Goal: Information Seeking & Learning: Learn about a topic

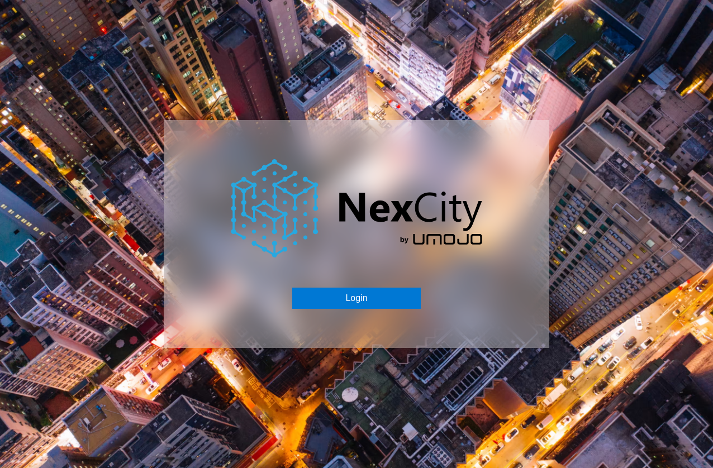
click at [483, 377] on div "Login" at bounding box center [356, 234] width 713 height 468
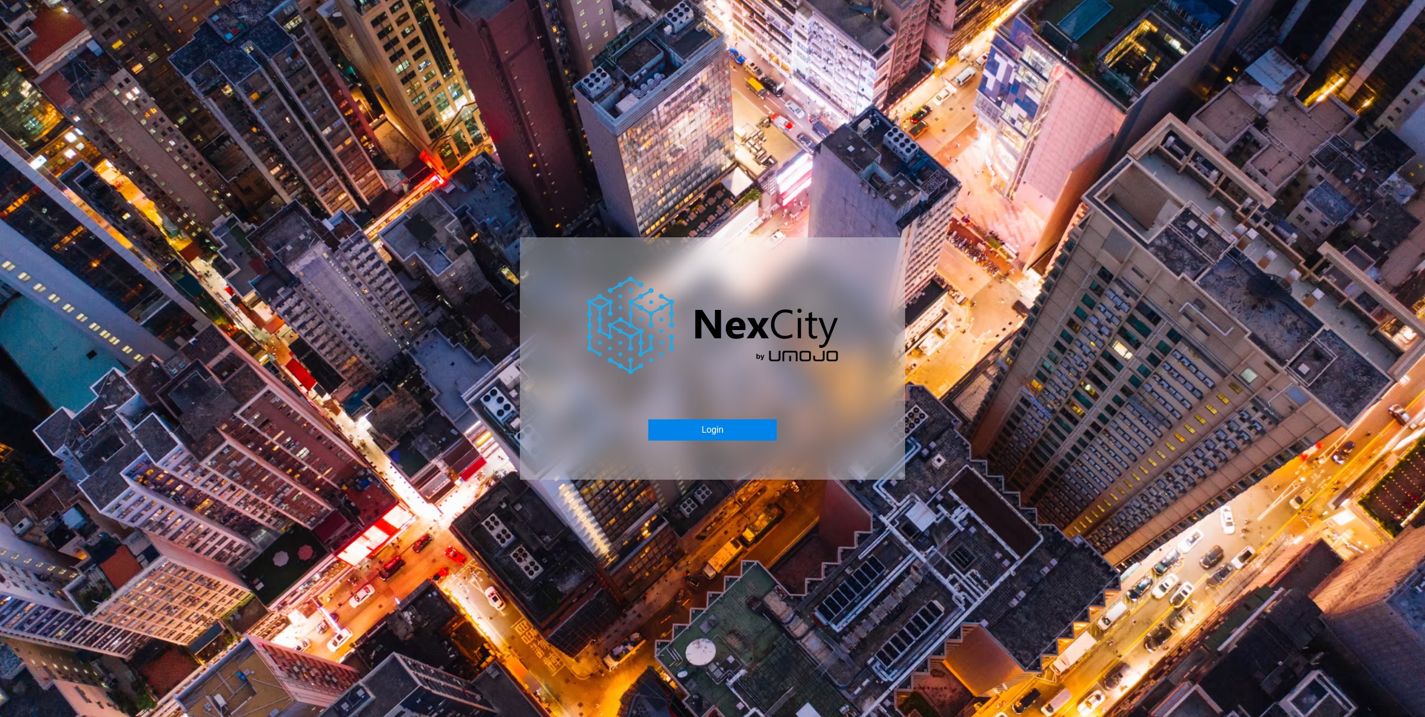
click at [716, 426] on button "Login" at bounding box center [712, 429] width 128 height 21
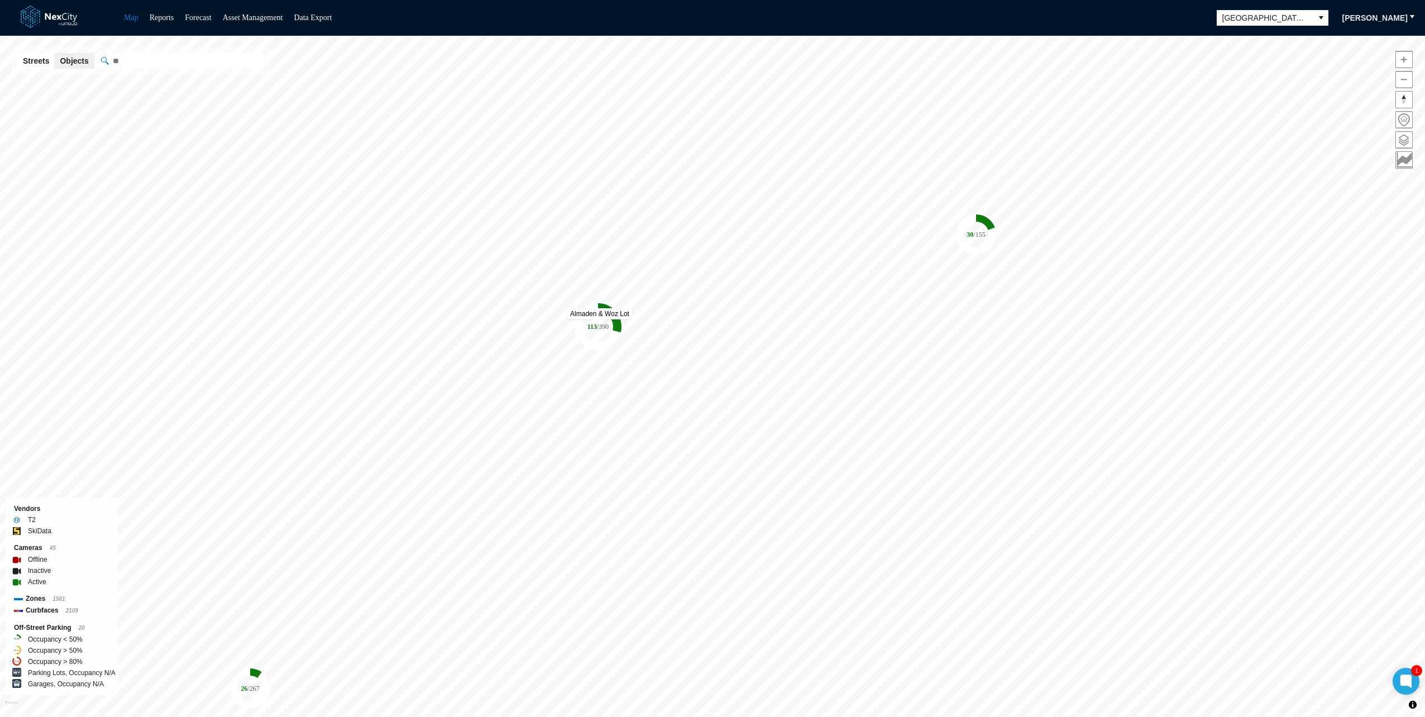
click at [600, 323] on tspan "/ 390" at bounding box center [603, 327] width 12 height 8
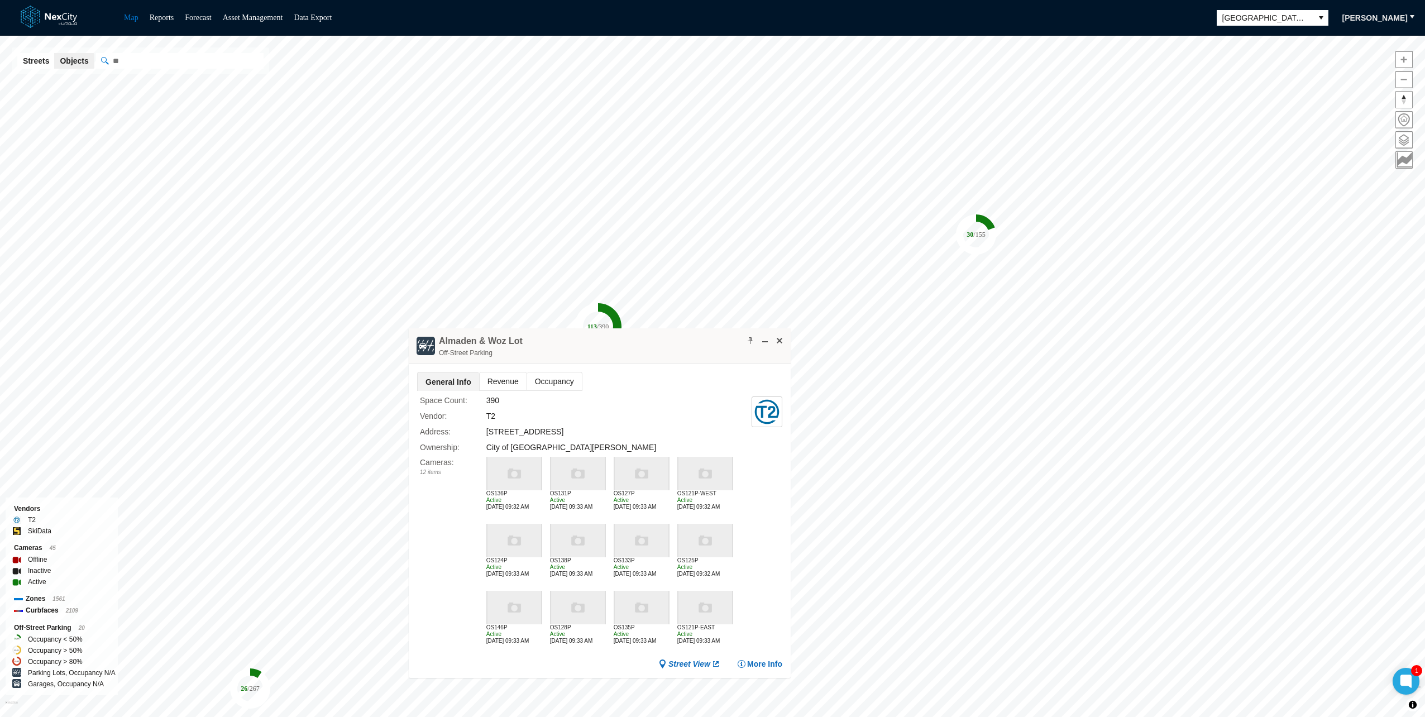
click at [497, 383] on span "Revenue" at bounding box center [503, 382] width 47 height 18
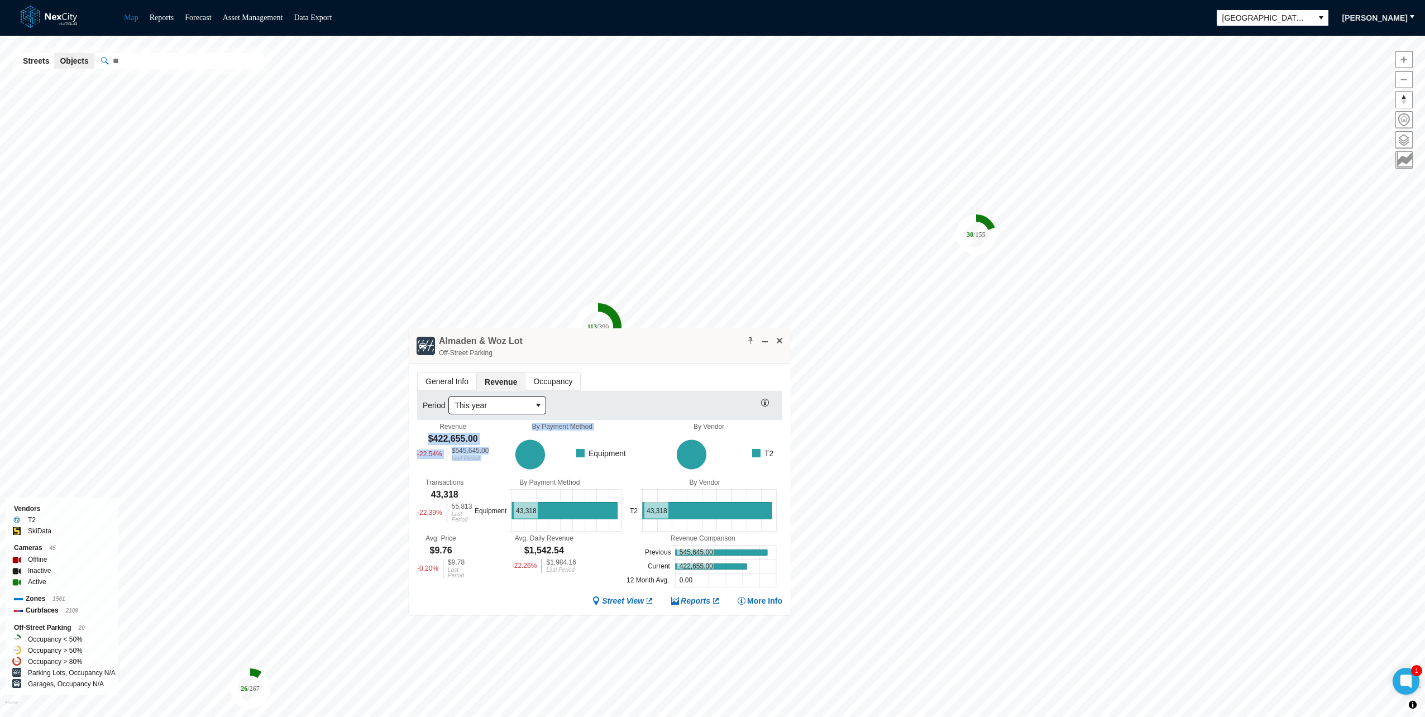
drag, startPoint x: 424, startPoint y: 438, endPoint x: 486, endPoint y: 443, distance: 62.2
click at [486, 443] on div "Revenue $422,655.00 -22.54 % $545,645.00 Last Period By Payment Method Equipmen…" at bounding box center [599, 451] width 365 height 56
click at [489, 443] on icon at bounding box center [561, 455] width 144 height 48
click at [561, 353] on div "Almaden & Woz Lot Off-Street Parking" at bounding box center [600, 345] width 382 height 35
click at [445, 386] on span "General Info" at bounding box center [447, 382] width 59 height 18
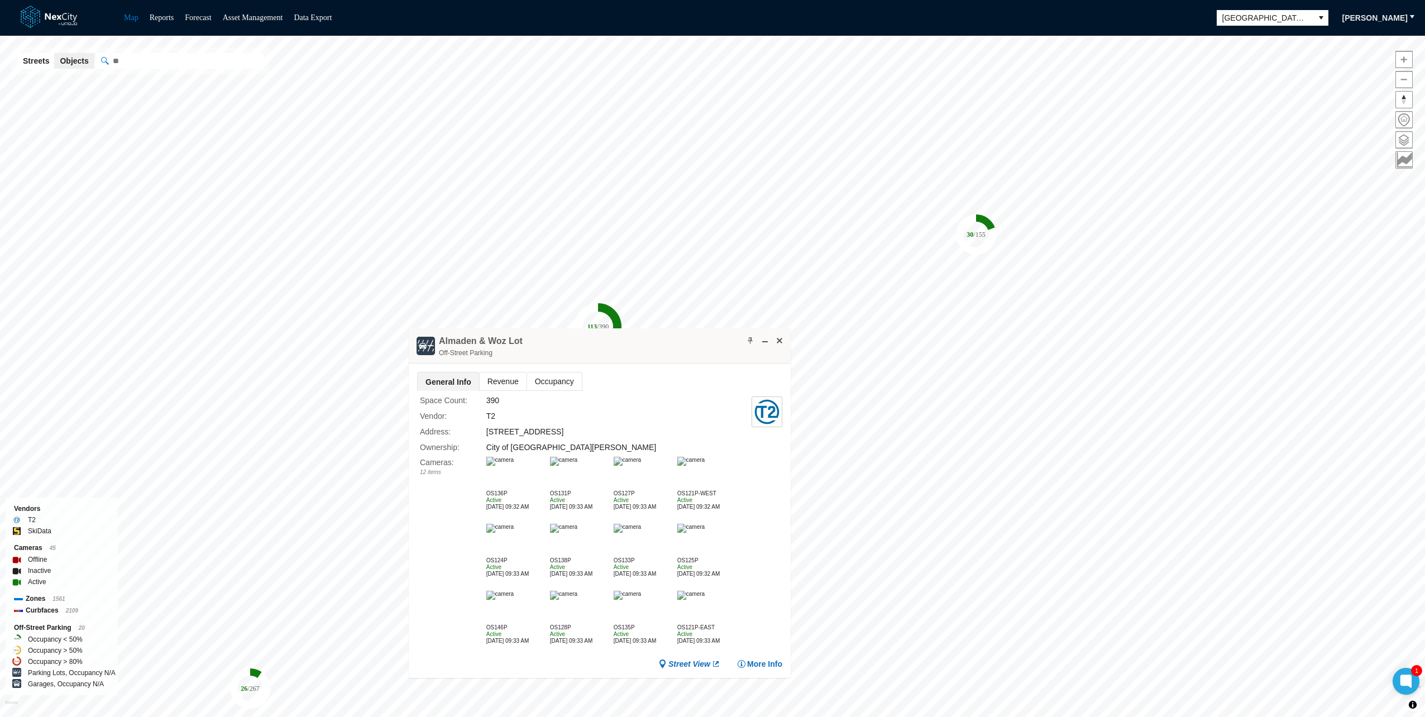
click at [498, 466] on img at bounding box center [499, 461] width 27 height 9
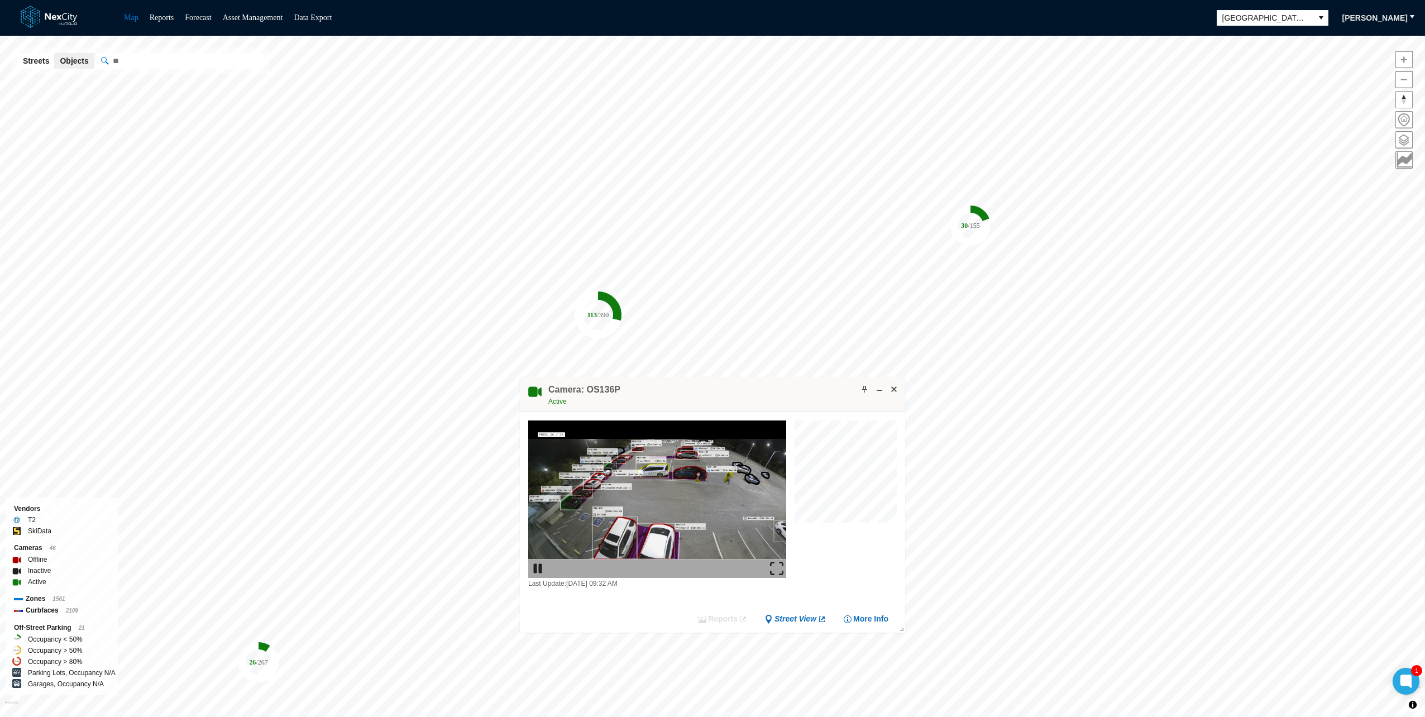
click at [780, 569] on img at bounding box center [776, 568] width 13 height 13
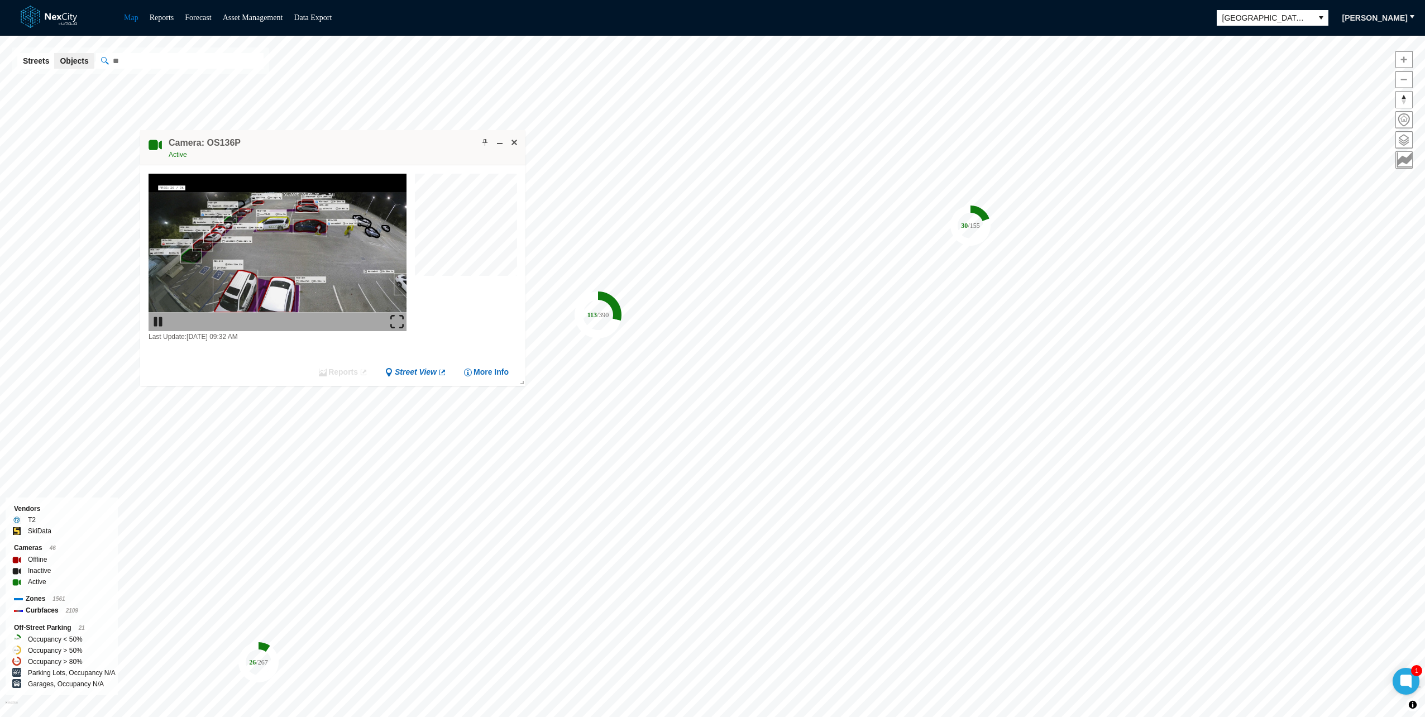
drag, startPoint x: 680, startPoint y: 395, endPoint x: 300, endPoint y: 149, distance: 452.9
click at [300, 149] on div "Camera: OS136P Active" at bounding box center [332, 147] width 385 height 35
click at [419, 155] on div "Camera: OS136P Active" at bounding box center [332, 147] width 385 height 35
click at [515, 139] on span at bounding box center [514, 142] width 9 height 9
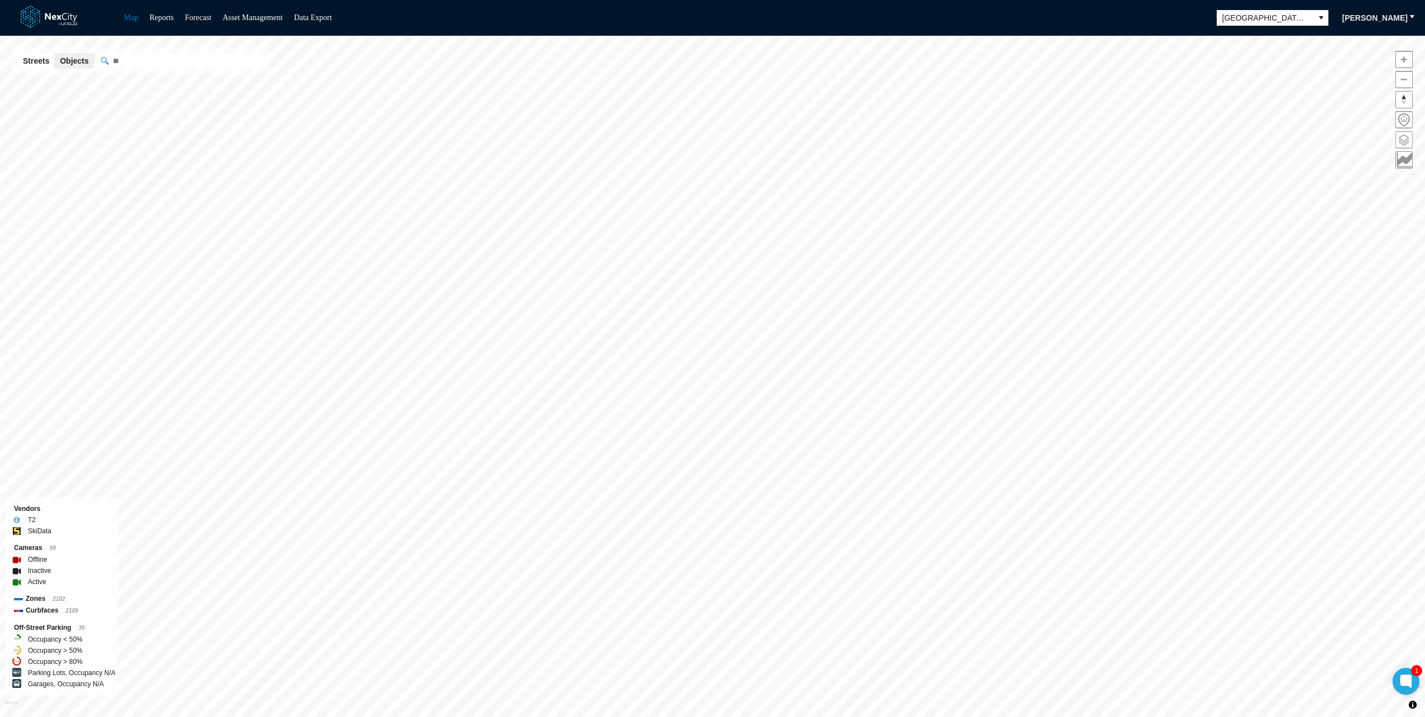
click at [1400, 139] on span at bounding box center [1404, 140] width 16 height 16
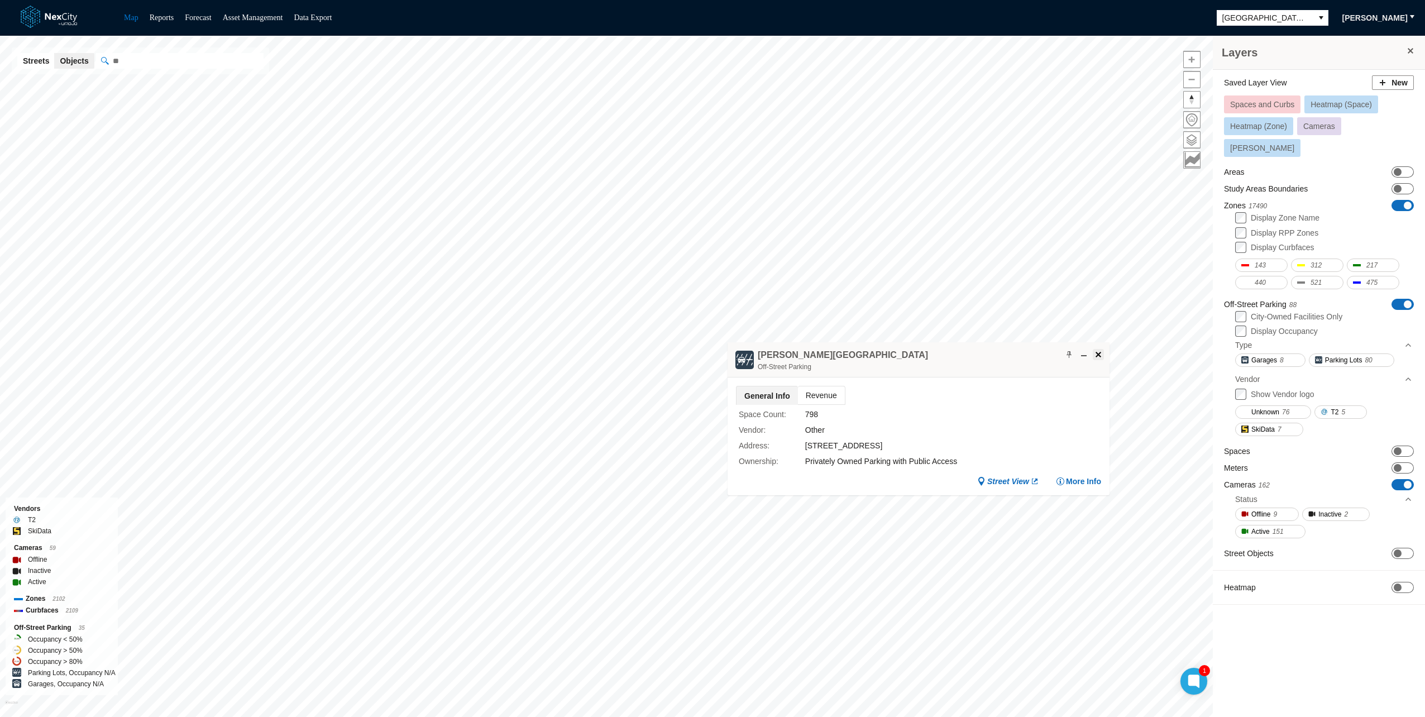
drag, startPoint x: 1101, startPoint y: 345, endPoint x: 1096, endPoint y: 354, distance: 9.8
click at [1097, 350] on div "[PERSON_NAME][GEOGRAPHIC_DATA] Garage Off-Street Parking" at bounding box center [919, 359] width 382 height 35
click at [1096, 355] on span at bounding box center [1094, 359] width 9 height 9
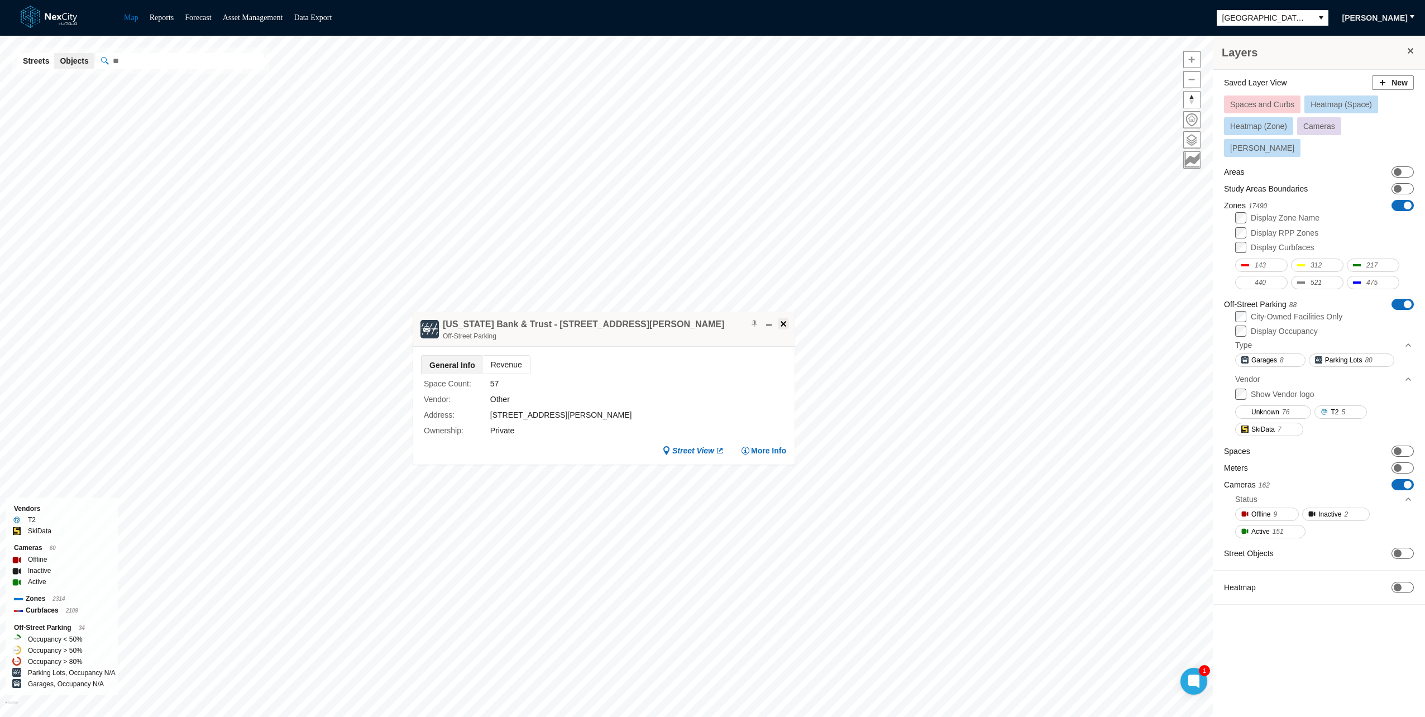
click at [784, 318] on button at bounding box center [783, 323] width 11 height 11
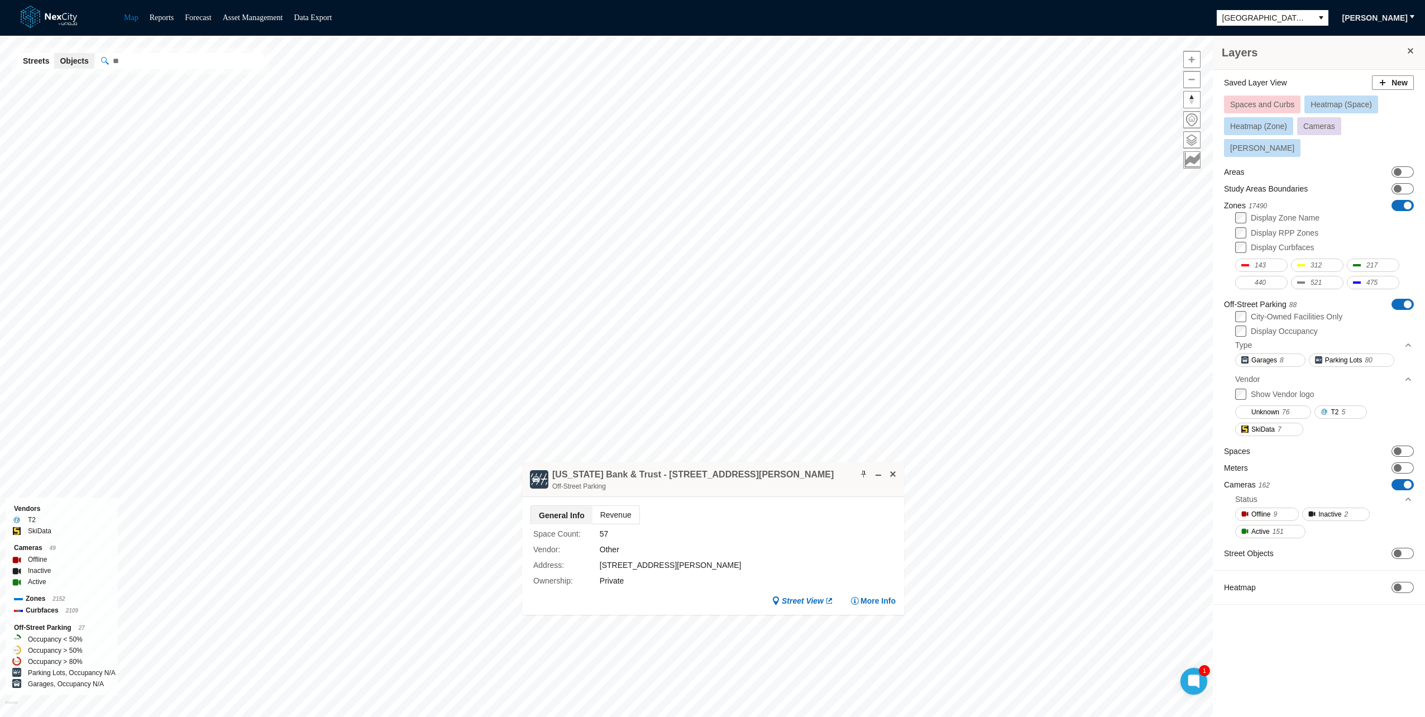
click at [1400, 423] on div "Saved Layer View New Spaces and Curbs Heatmap (Space) Heatmap (Zone) Cameras [P…" at bounding box center [1319, 343] width 212 height 546
click at [1402, 446] on span "ON OFF" at bounding box center [1403, 451] width 22 height 11
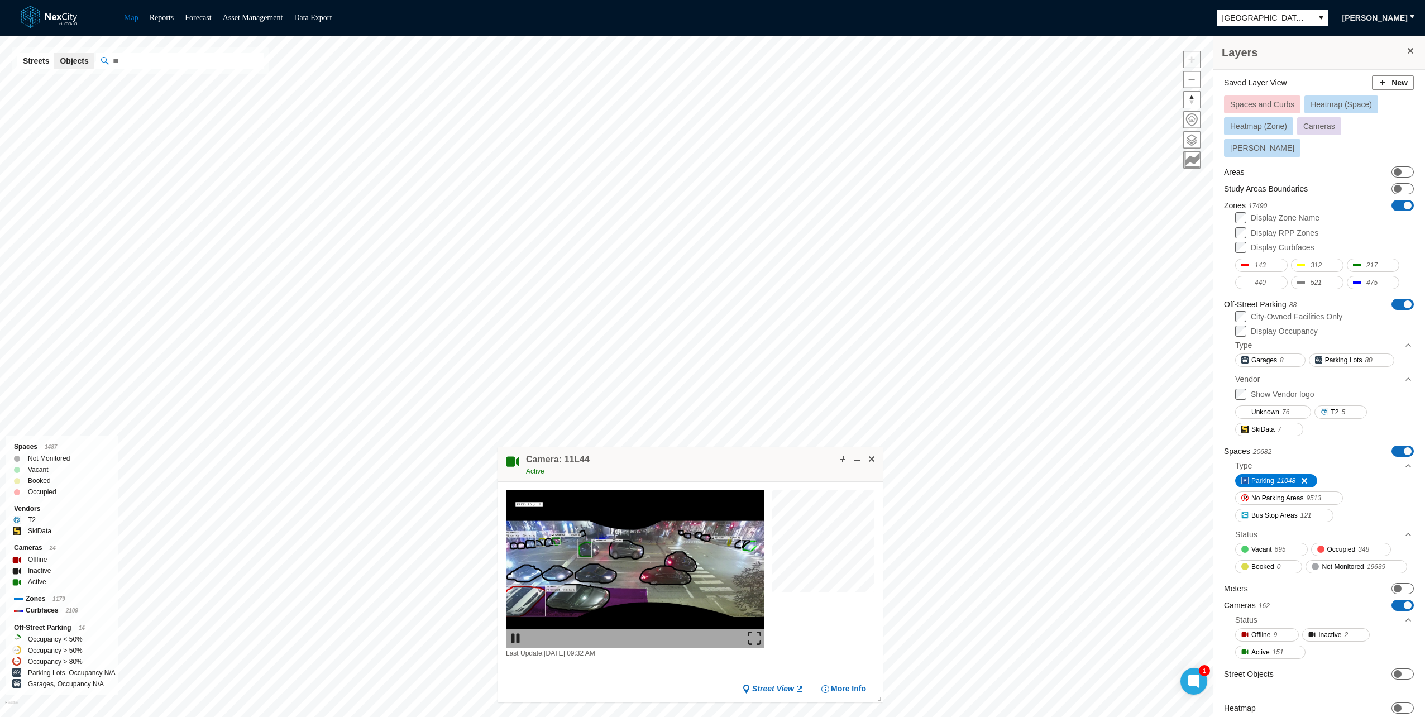
click at [748, 638] on img at bounding box center [754, 638] width 13 height 13
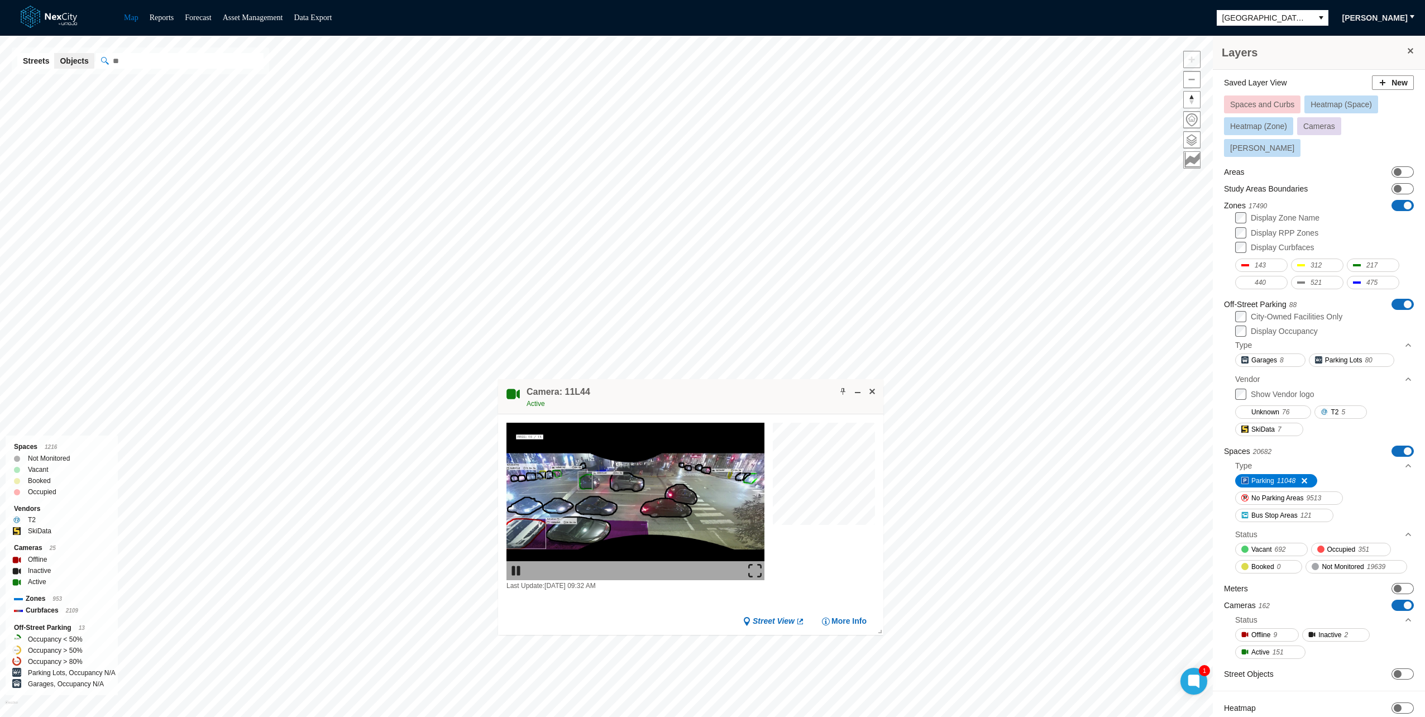
click at [751, 405] on div "Camera: 11L44 Active" at bounding box center [690, 396] width 385 height 35
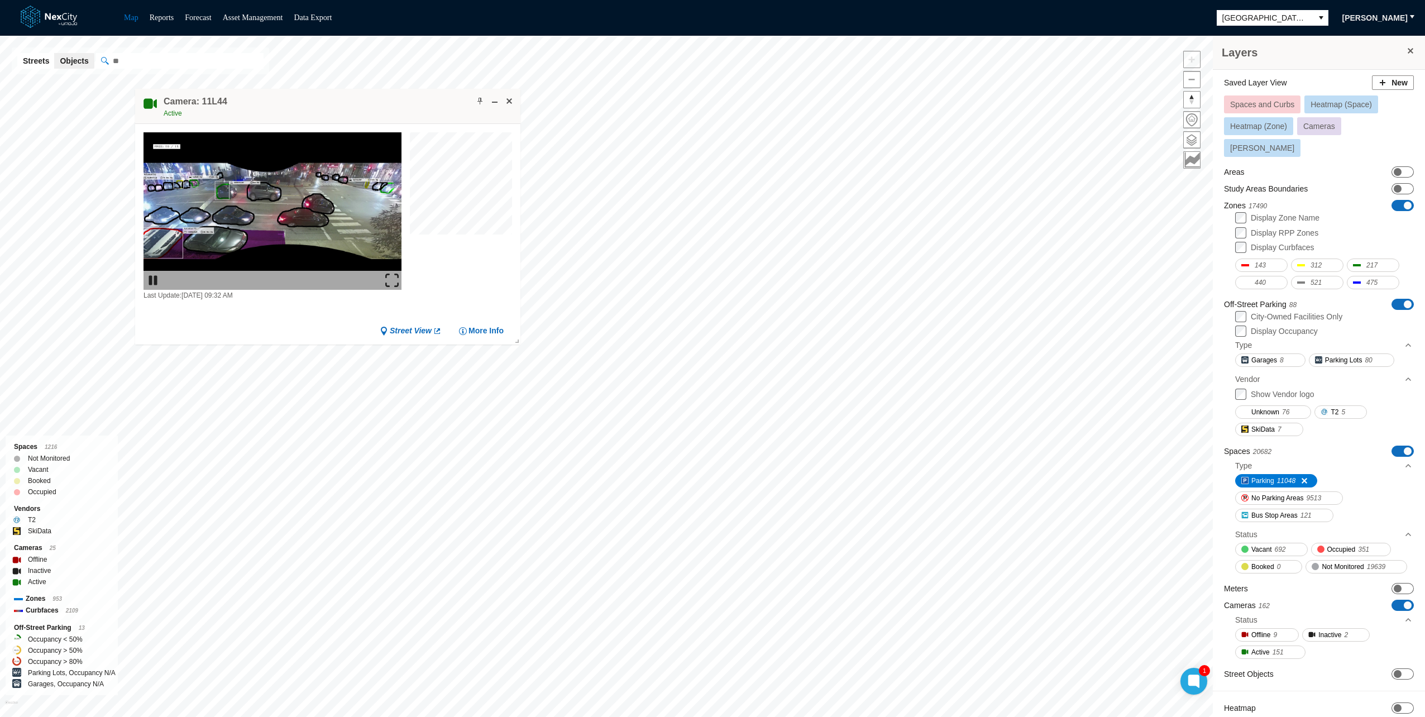
drag, startPoint x: 736, startPoint y: 397, endPoint x: 373, endPoint y: 106, distance: 464.9
click at [373, 106] on div "Camera: 11L44 Active" at bounding box center [327, 106] width 385 height 35
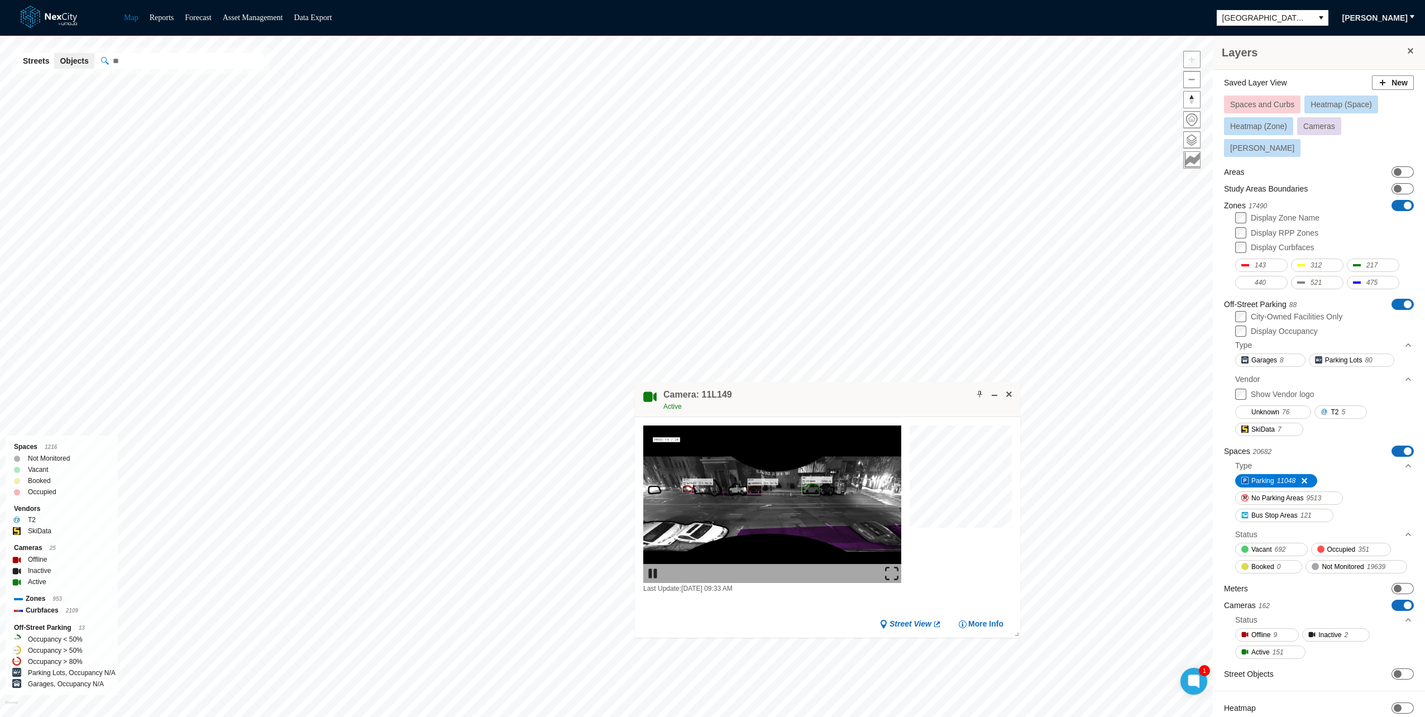
drag, startPoint x: 890, startPoint y: 573, endPoint x: 892, endPoint y: 631, distance: 58.1
click at [890, 573] on img at bounding box center [891, 573] width 13 height 13
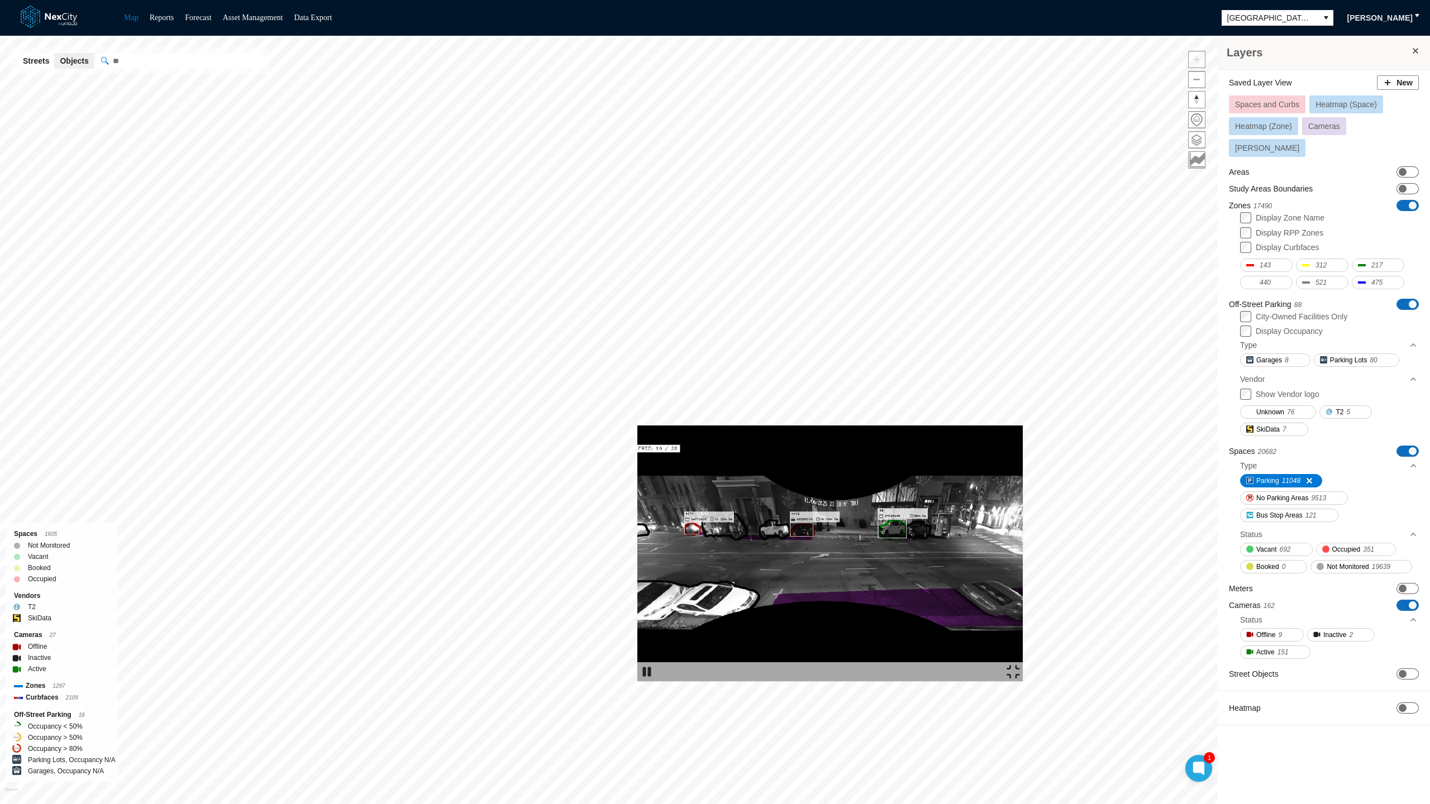
click at [675, 426] on img at bounding box center [829, 554] width 385 height 256
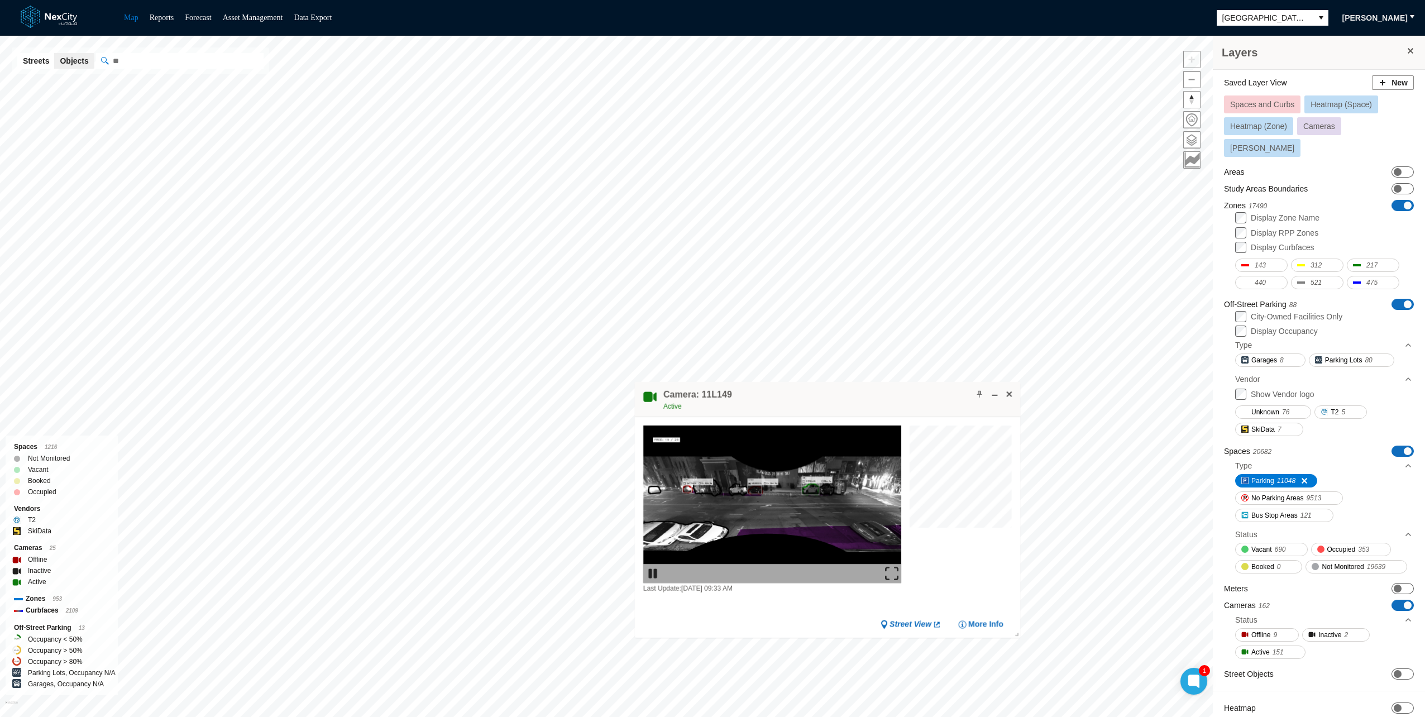
drag, startPoint x: 892, startPoint y: 570, endPoint x: 894, endPoint y: 628, distance: 58.1
click at [892, 570] on img at bounding box center [891, 573] width 13 height 13
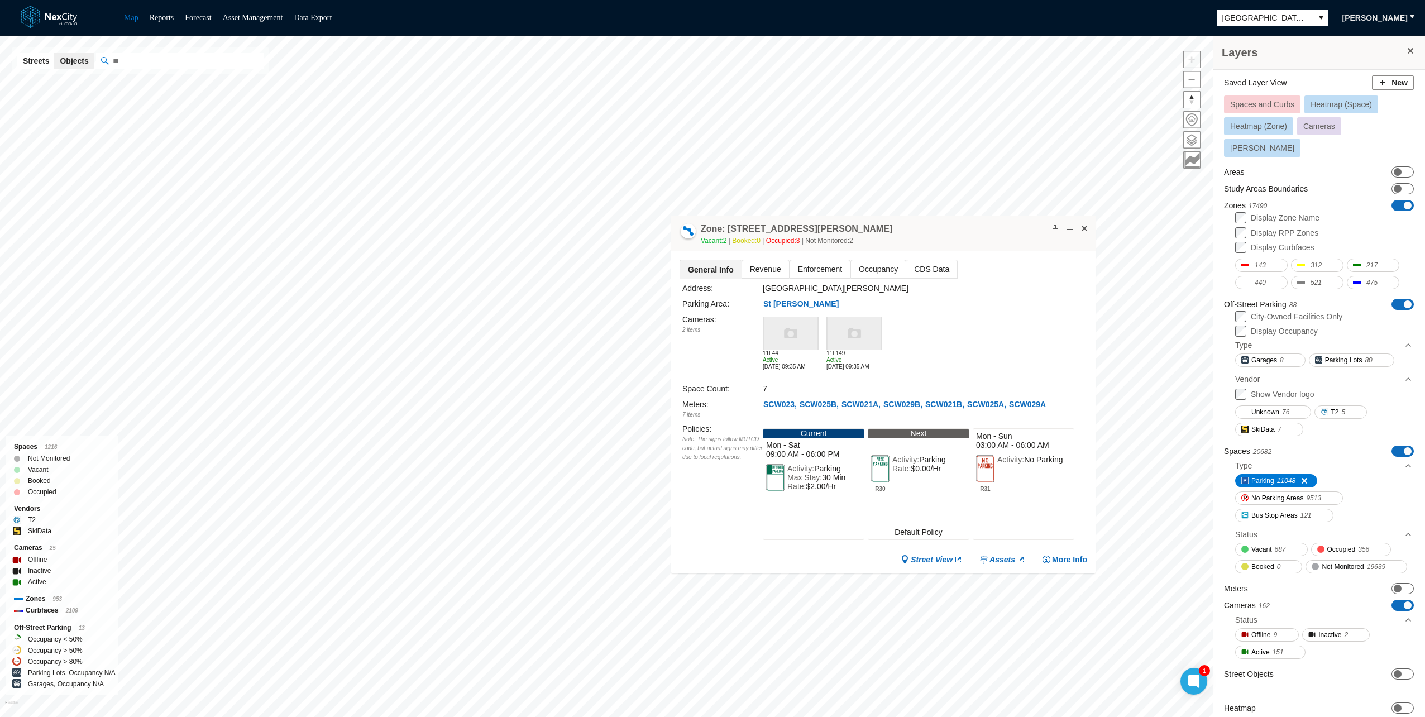
click at [862, 269] on span "Occupancy" at bounding box center [878, 269] width 55 height 18
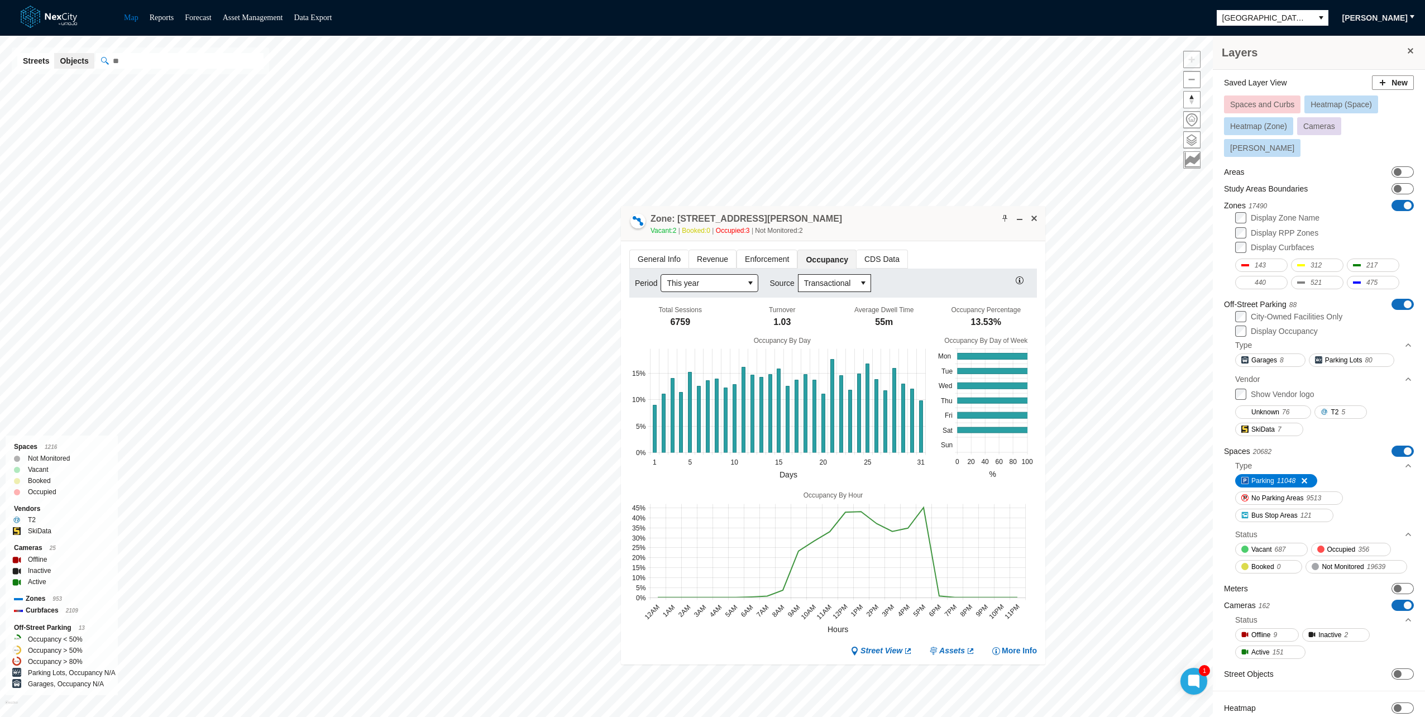
drag, startPoint x: 868, startPoint y: 226, endPoint x: 550, endPoint y: 127, distance: 333.2
click at [621, 206] on div "Zone: [STREET_ADDRESS][PERSON_NAME] NPZ-PZ Vacant: 2 Booked: 0 Occupied: 3 Not …" at bounding box center [833, 223] width 424 height 35
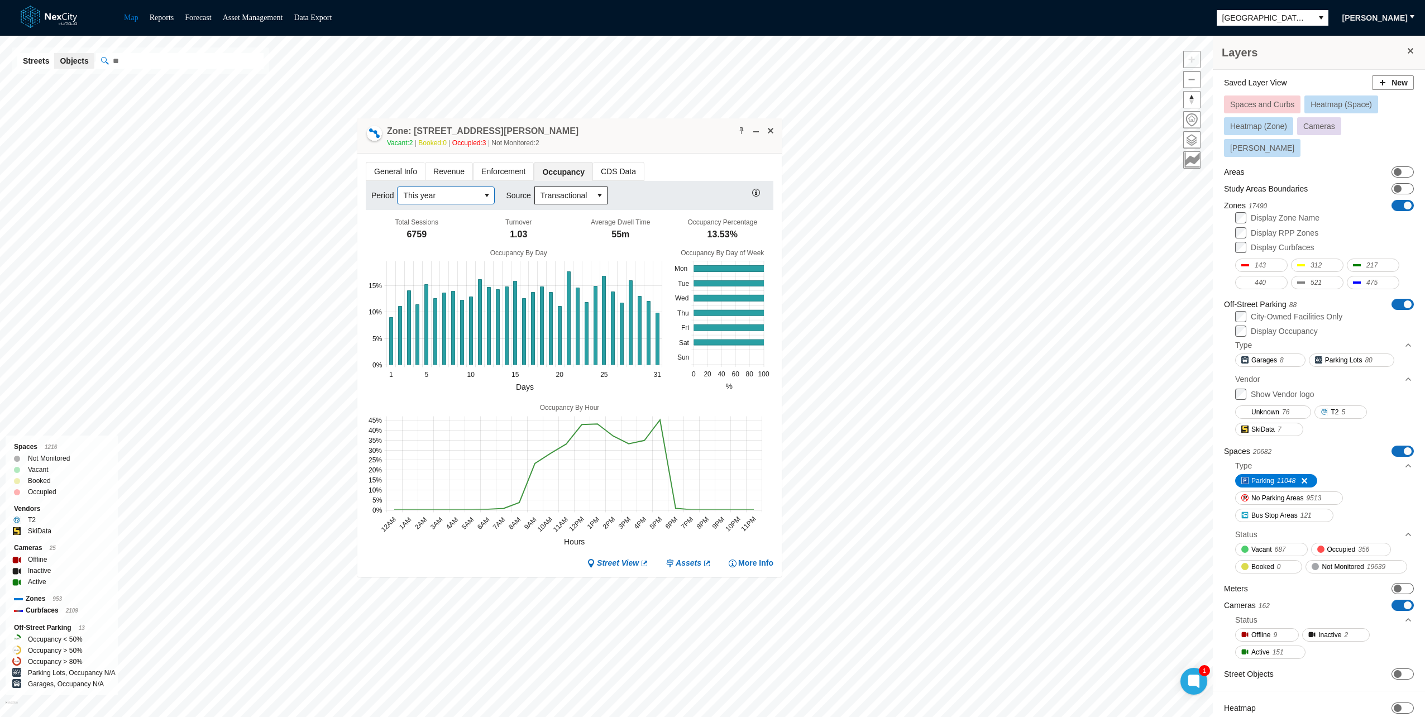
click at [453, 194] on span "This year" at bounding box center [438, 195] width 71 height 11
click at [432, 257] on span "Last month" at bounding box center [421, 253] width 39 height 11
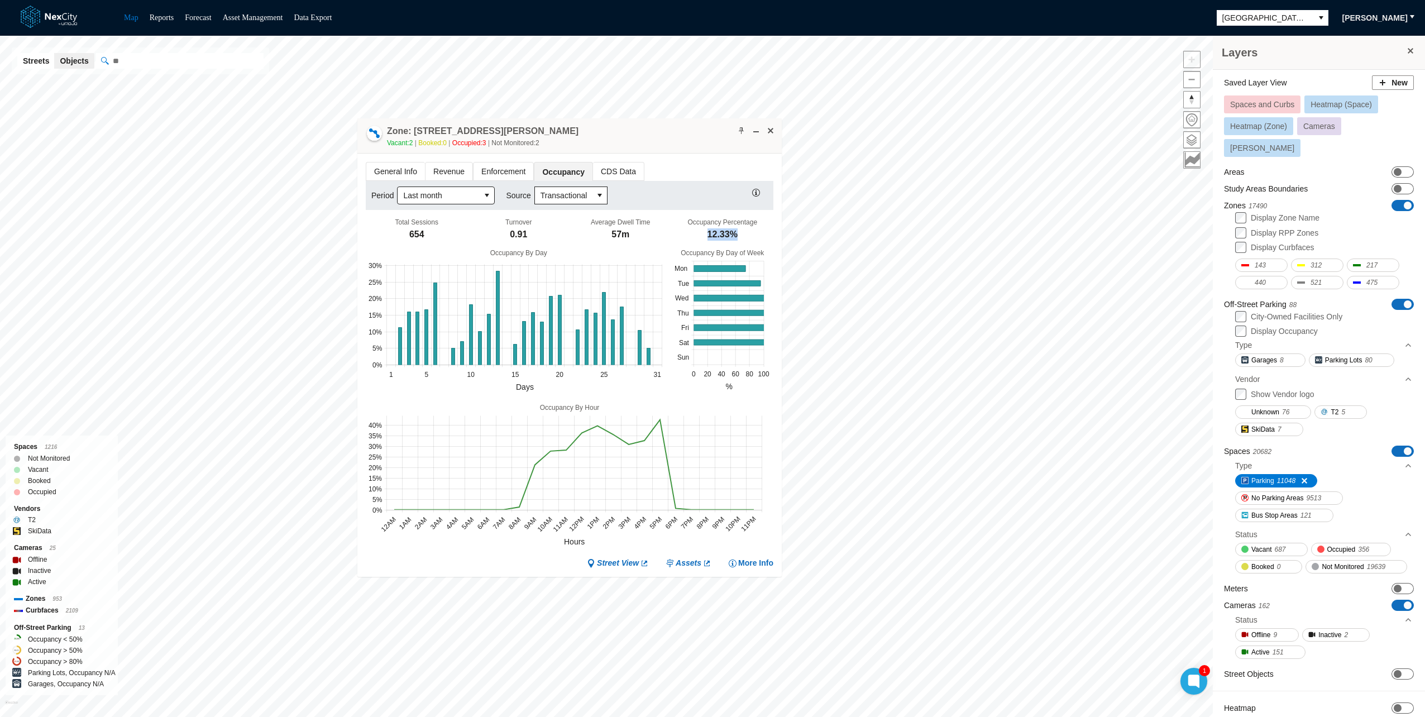
drag, startPoint x: 700, startPoint y: 236, endPoint x: 736, endPoint y: 236, distance: 35.7
click at [736, 236] on div "Occupancy Percentage 12.33%" at bounding box center [723, 230] width 102 height 25
click at [563, 192] on span "Transactional" at bounding box center [564, 195] width 47 height 11
click at [550, 216] on span "Camera" at bounding box center [552, 213] width 28 height 11
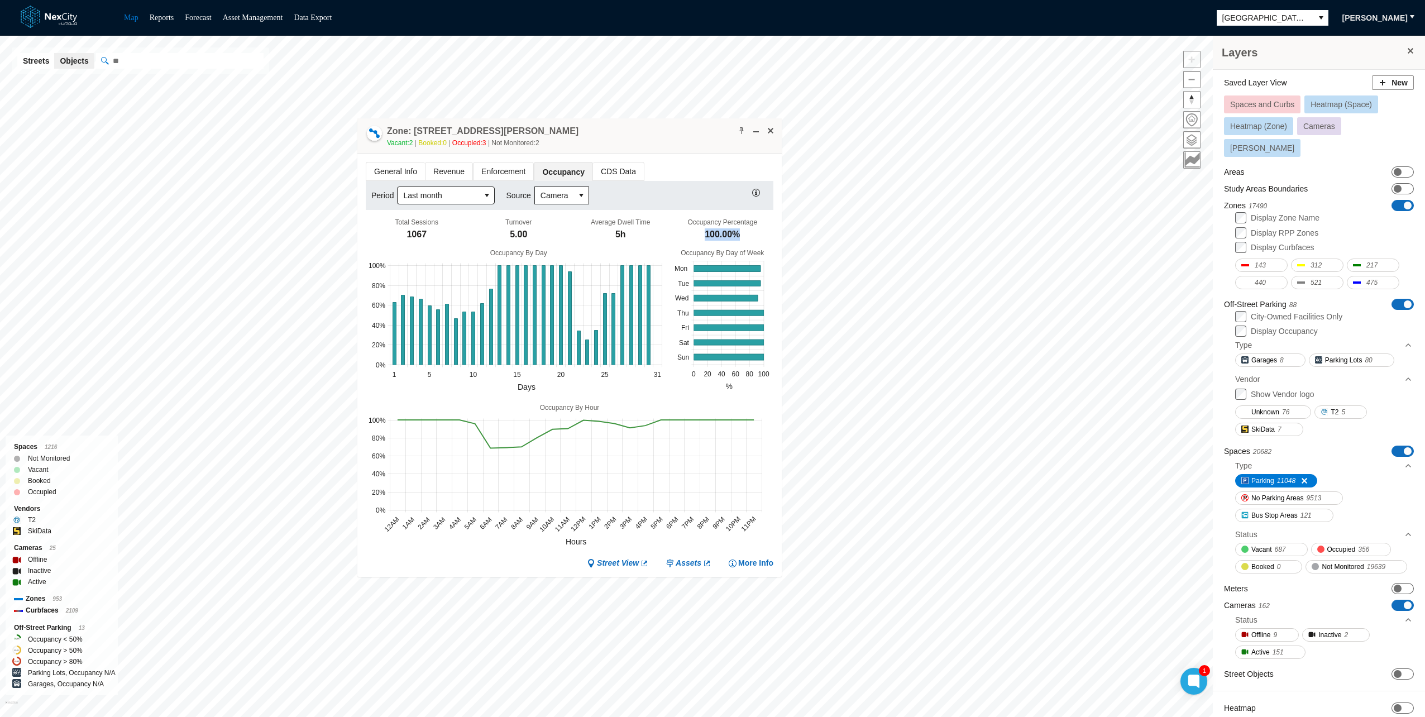
drag, startPoint x: 736, startPoint y: 236, endPoint x: 684, endPoint y: 239, distance: 52.6
click at [684, 239] on div "Occupancy Percentage 100.00%" at bounding box center [723, 230] width 102 height 25
click at [660, 128] on div "Zone: [STREET_ADDRESS][PERSON_NAME] NPZ-PZ Vacant: 2 Booked: 0 Occupied: 3 Not …" at bounding box center [569, 135] width 424 height 35
click at [554, 198] on span "Camera" at bounding box center [555, 195] width 28 height 11
click at [552, 239] on li "Transactional" at bounding box center [559, 232] width 49 height 18
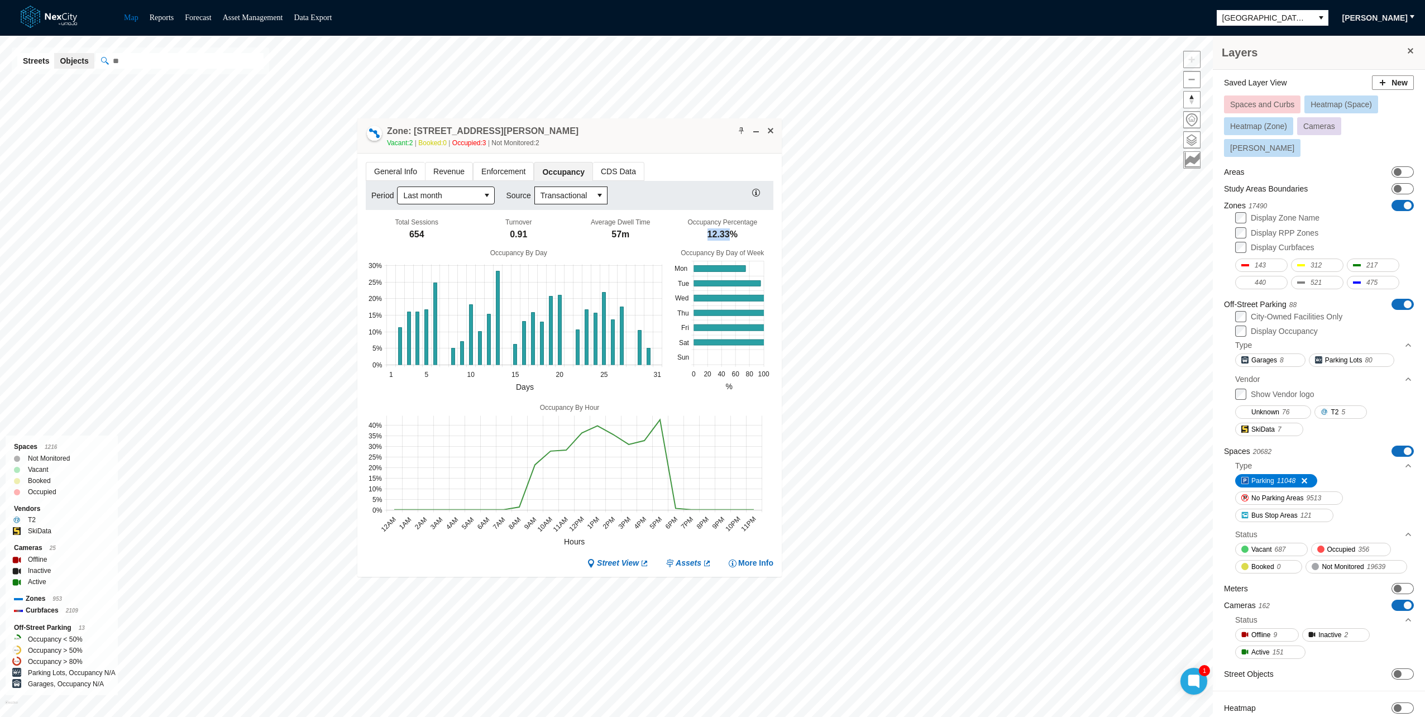
drag, startPoint x: 721, startPoint y: 235, endPoint x: 691, endPoint y: 235, distance: 29.6
click at [691, 235] on div "Occupancy Percentage 12.33%" at bounding box center [723, 230] width 102 height 25
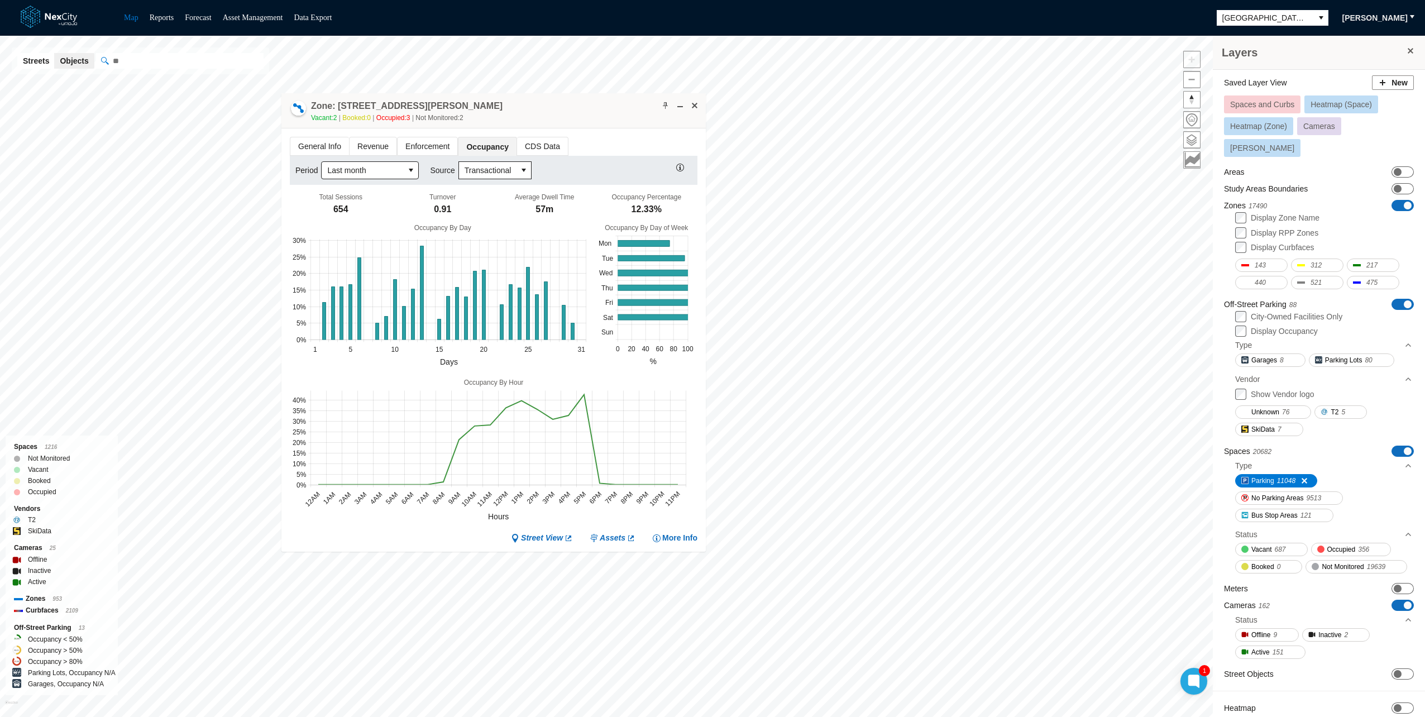
drag, startPoint x: 658, startPoint y: 136, endPoint x: 563, endPoint y: 102, distance: 101.1
click at [563, 102] on div "Zone: [STREET_ADDRESS][PERSON_NAME] NPZ-PZ Vacant: 2 Booked: 0 Occupied: 3 Not …" at bounding box center [493, 110] width 424 height 35
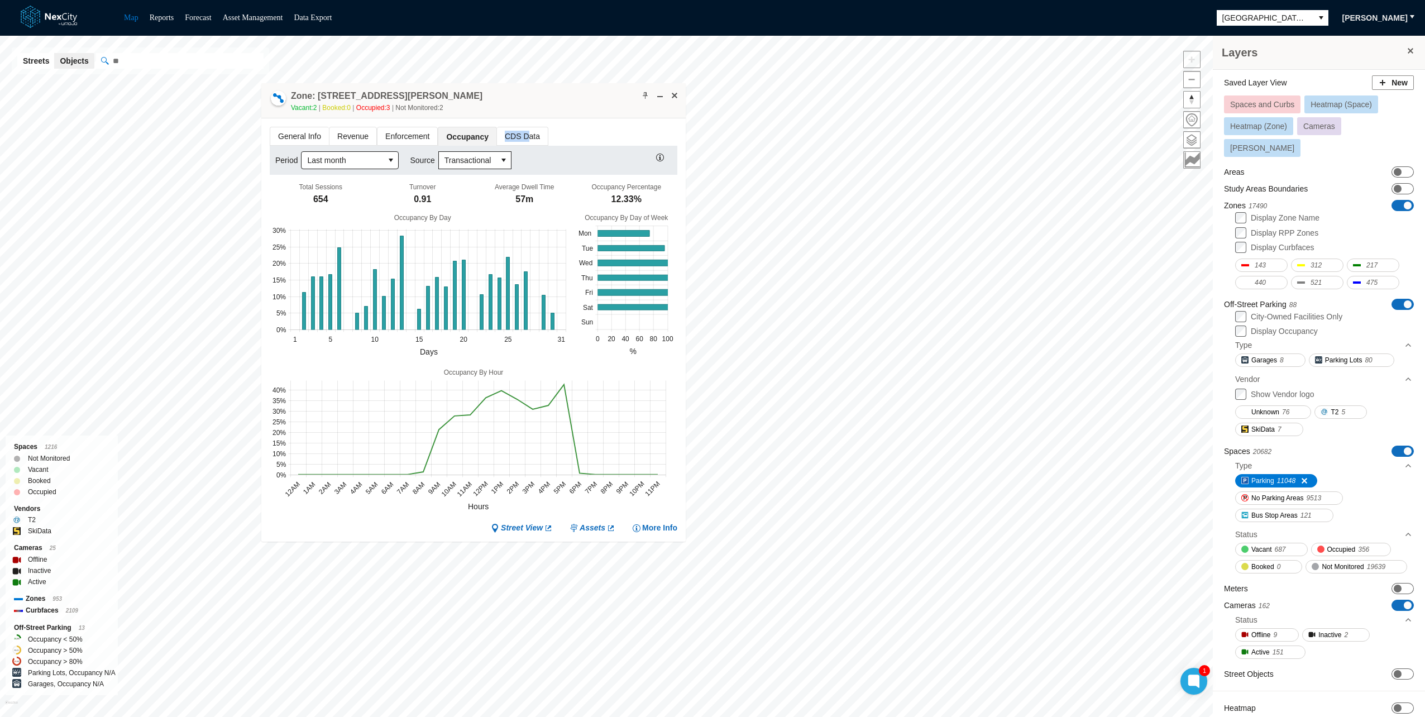
click at [517, 127] on span "CDS Data" at bounding box center [522, 136] width 51 height 18
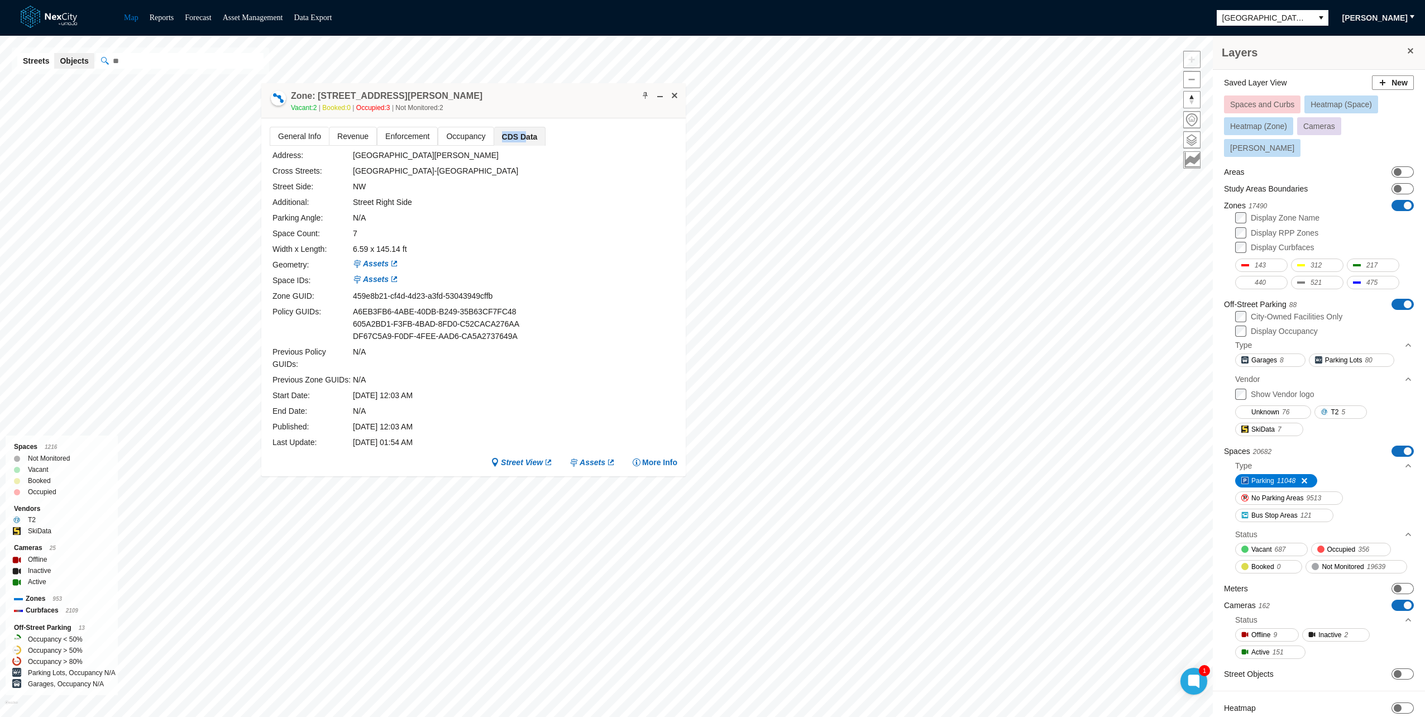
click at [514, 130] on span "CDS Data" at bounding box center [519, 136] width 51 height 18
click at [548, 183] on div "NW" at bounding box center [454, 186] width 203 height 12
drag, startPoint x: 279, startPoint y: 158, endPoint x: 424, endPoint y: 416, distance: 295.3
click at [424, 416] on div "Address: [GEOGRAPHIC_DATA][PERSON_NAME]: [GEOGRAPHIC_DATA] - [GEOGRAPHIC_DATA]:…" at bounding box center [475, 298] width 405 height 299
click at [424, 421] on div "[DATE] 12:03 AM" at bounding box center [454, 427] width 203 height 12
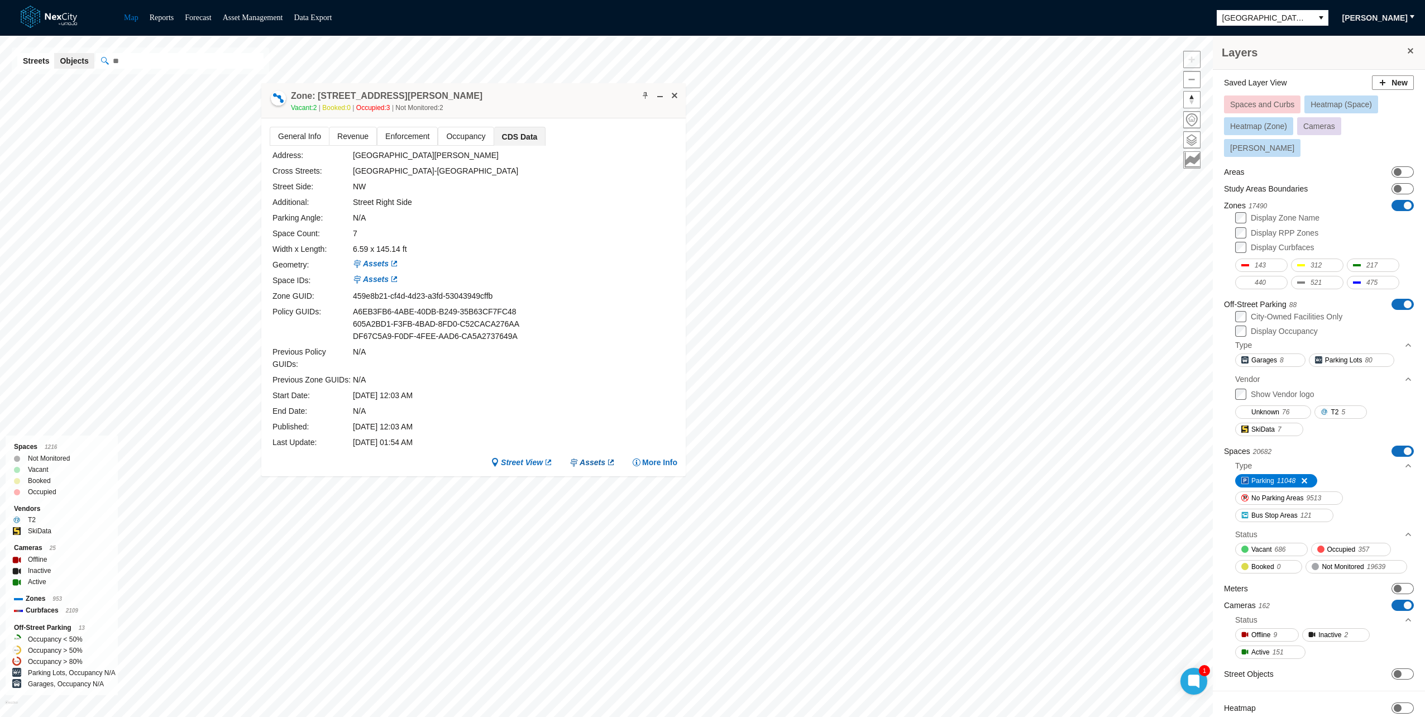
click at [595, 457] on span "Assets" at bounding box center [593, 462] width 26 height 11
click at [671, 96] on span at bounding box center [674, 95] width 9 height 9
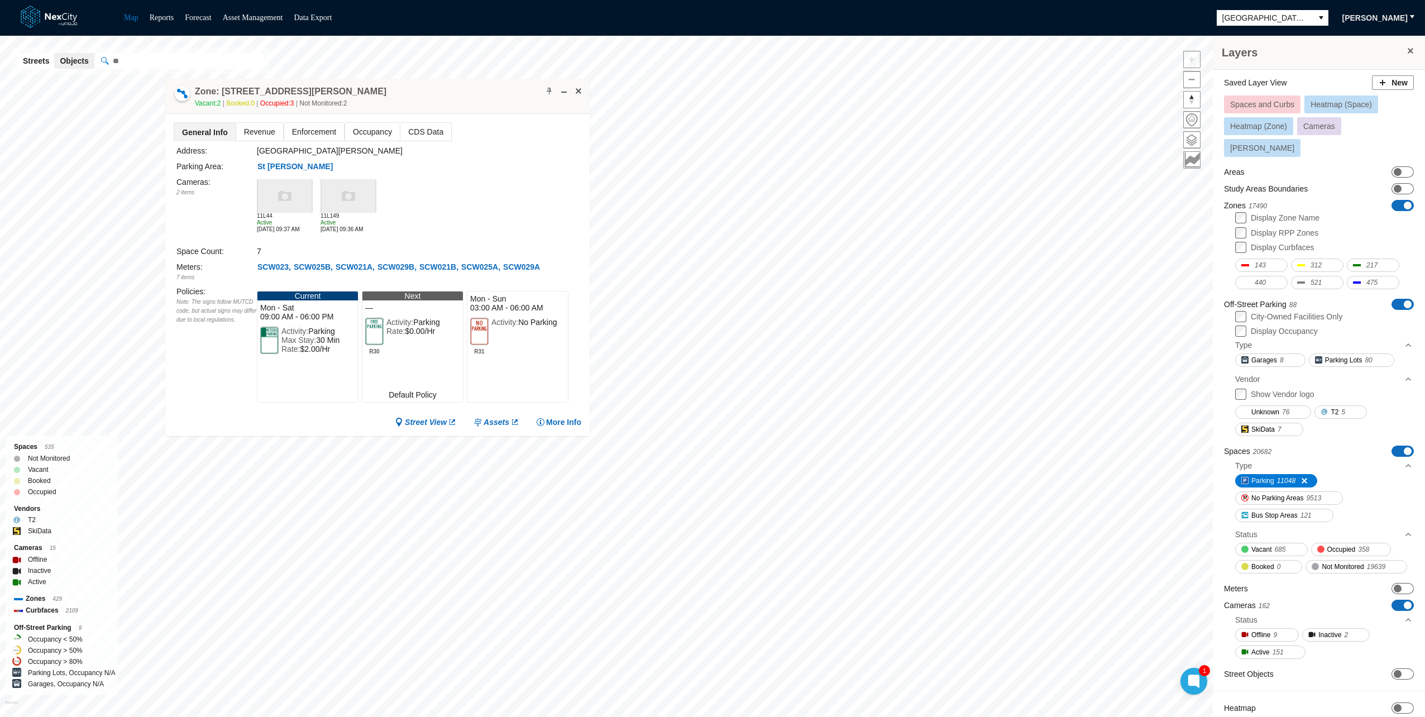
drag, startPoint x: 649, startPoint y: 373, endPoint x: 345, endPoint y: 111, distance: 401.1
click at [345, 111] on div "Zone: [STREET_ADDRESS][PERSON_NAME] NPZ-PZ Vacant: 2 Booked: 0 Occupied: 3 Not …" at bounding box center [377, 96] width 424 height 35
click at [220, 412] on div "General Info Revenue Enforcement Occupancy CDS Data Address: [GEOGRAPHIC_DATA][…" at bounding box center [377, 275] width 424 height 322
click at [514, 188] on div "Cameras : 2 items 11L44 Active [DATE] 09:37 AM 11L149 Active [DATE] 09:36 AM" at bounding box center [378, 209] width 405 height 66
click at [300, 408] on div "Address: [GEOGRAPHIC_DATA][PERSON_NAME] Area: [GEOGRAPHIC_DATA][PERSON_NAME] Ca…" at bounding box center [378, 276] width 408 height 270
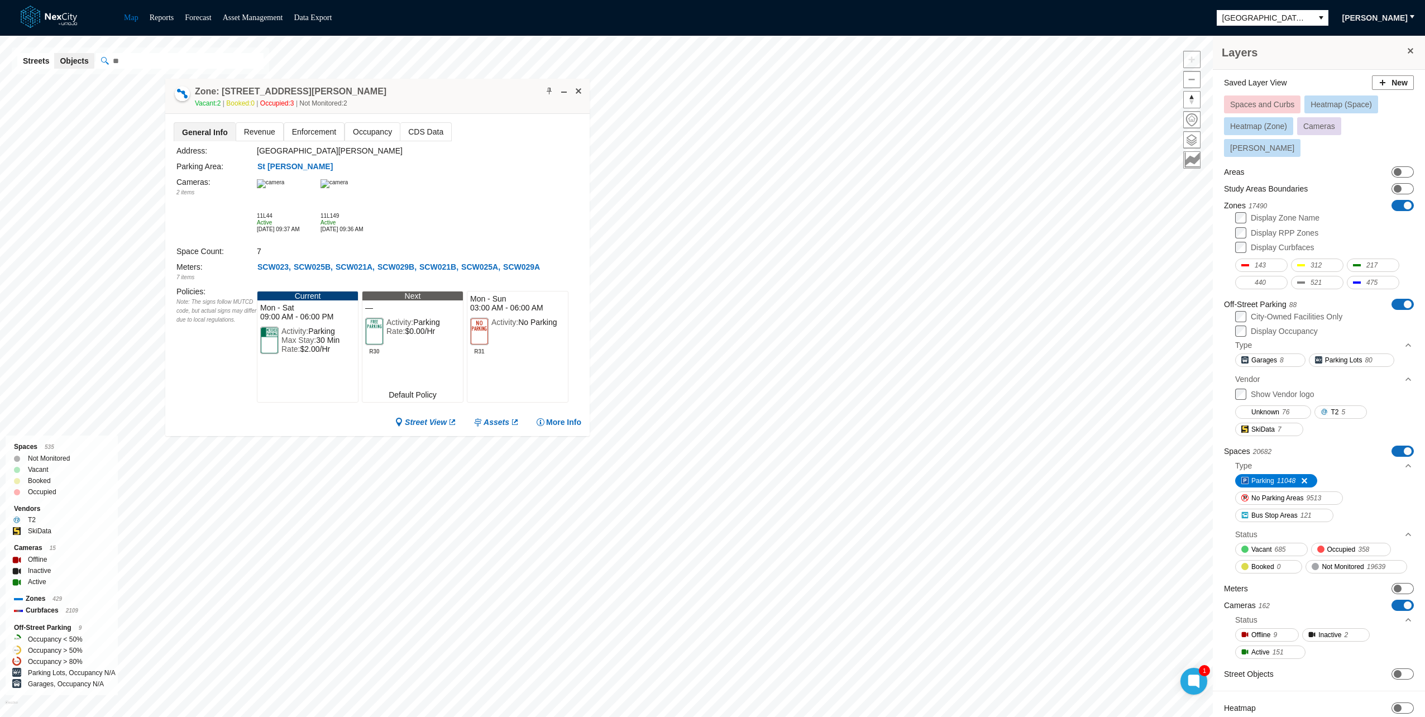
click at [507, 166] on div "Parking Area: [GEOGRAPHIC_DATA][PERSON_NAME]" at bounding box center [378, 166] width 405 height 12
click at [293, 131] on span "Enforcement" at bounding box center [314, 132] width 60 height 18
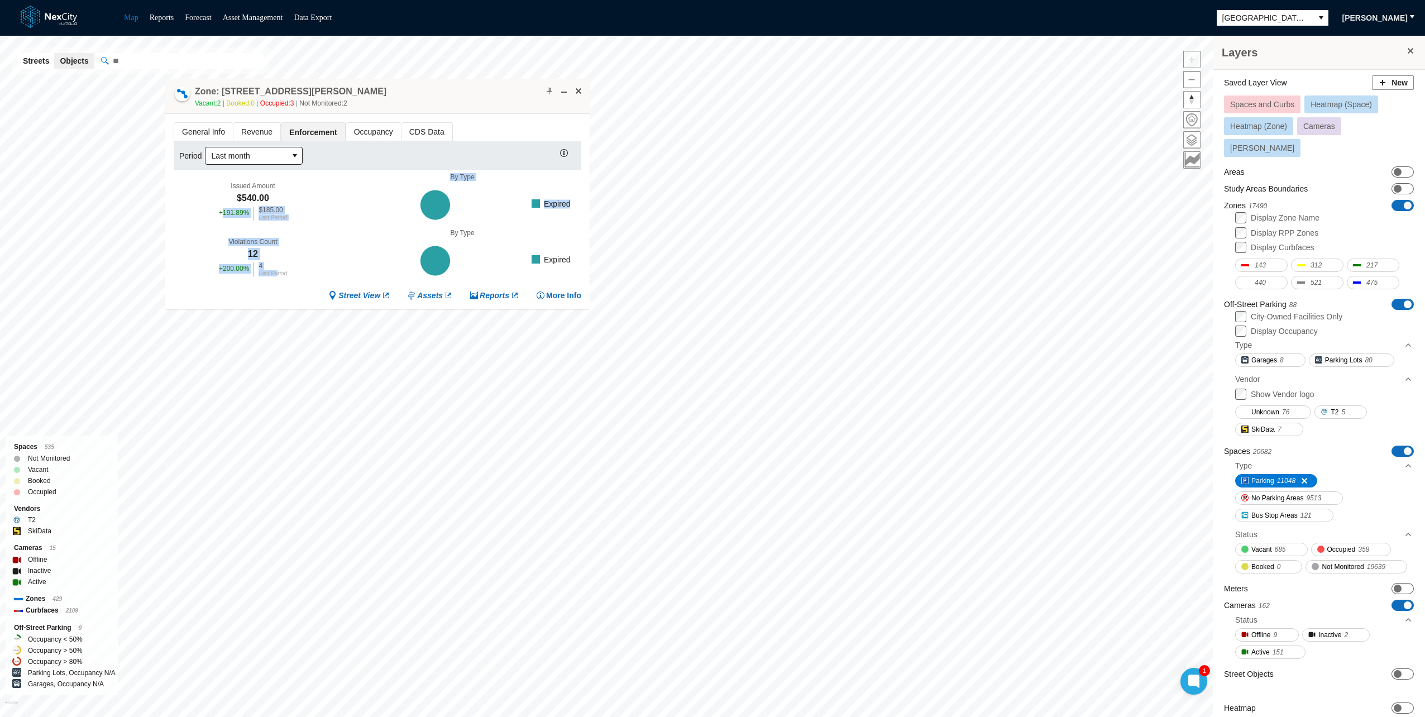
scroll to position [2, 0]
drag, startPoint x: 274, startPoint y: 280, endPoint x: 284, endPoint y: 252, distance: 29.7
click at [281, 270] on div "Issued Amount $540.00 + 191.89 % $185.00 Last Period By Type Expired Violations…" at bounding box center [378, 227] width 408 height 112
click at [284, 252] on div "Violations Count 12 + 200.00 % 4 Last Period" at bounding box center [253, 255] width 159 height 56
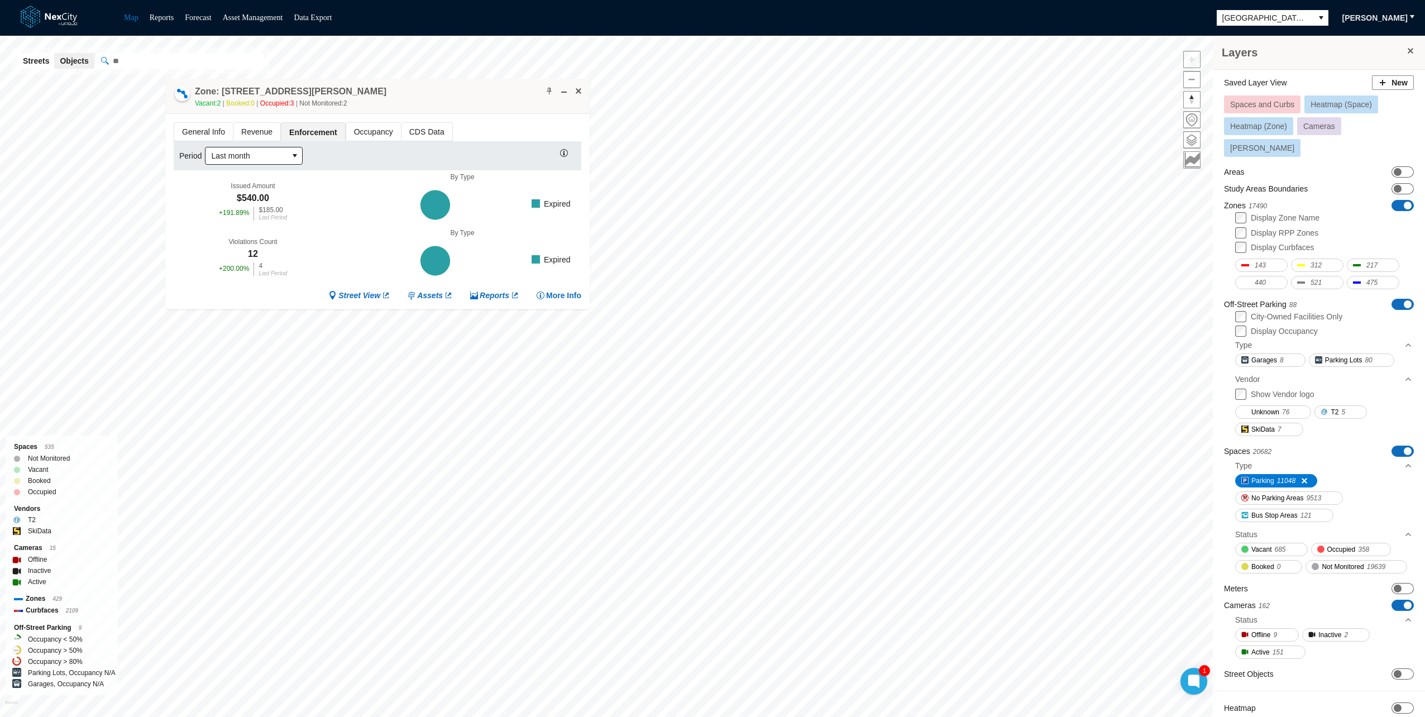
click at [244, 132] on span "Revenue" at bounding box center [256, 132] width 47 height 18
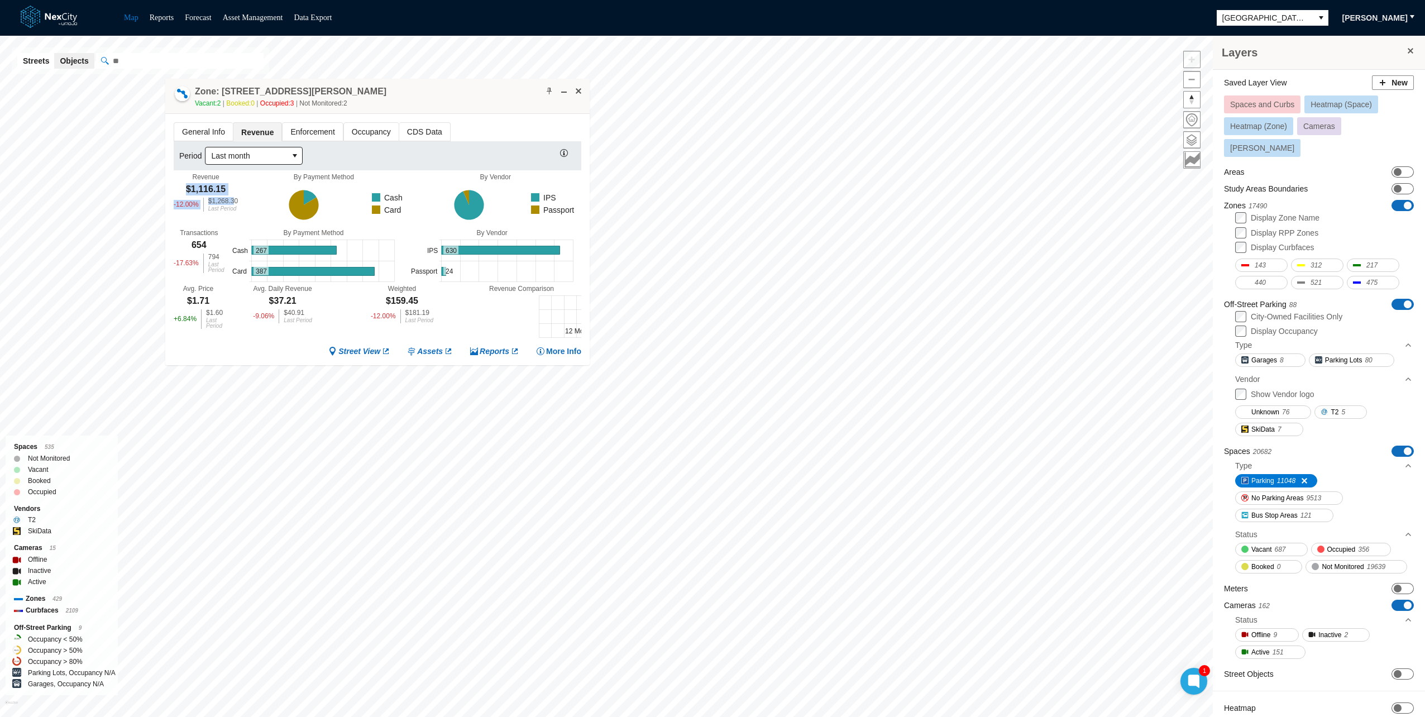
drag, startPoint x: 187, startPoint y: 184, endPoint x: 231, endPoint y: 187, distance: 44.2
click at [231, 187] on div "Revenue $1,116.15 -12.00 % $1,268.30 Last Period" at bounding box center [206, 192] width 64 height 39
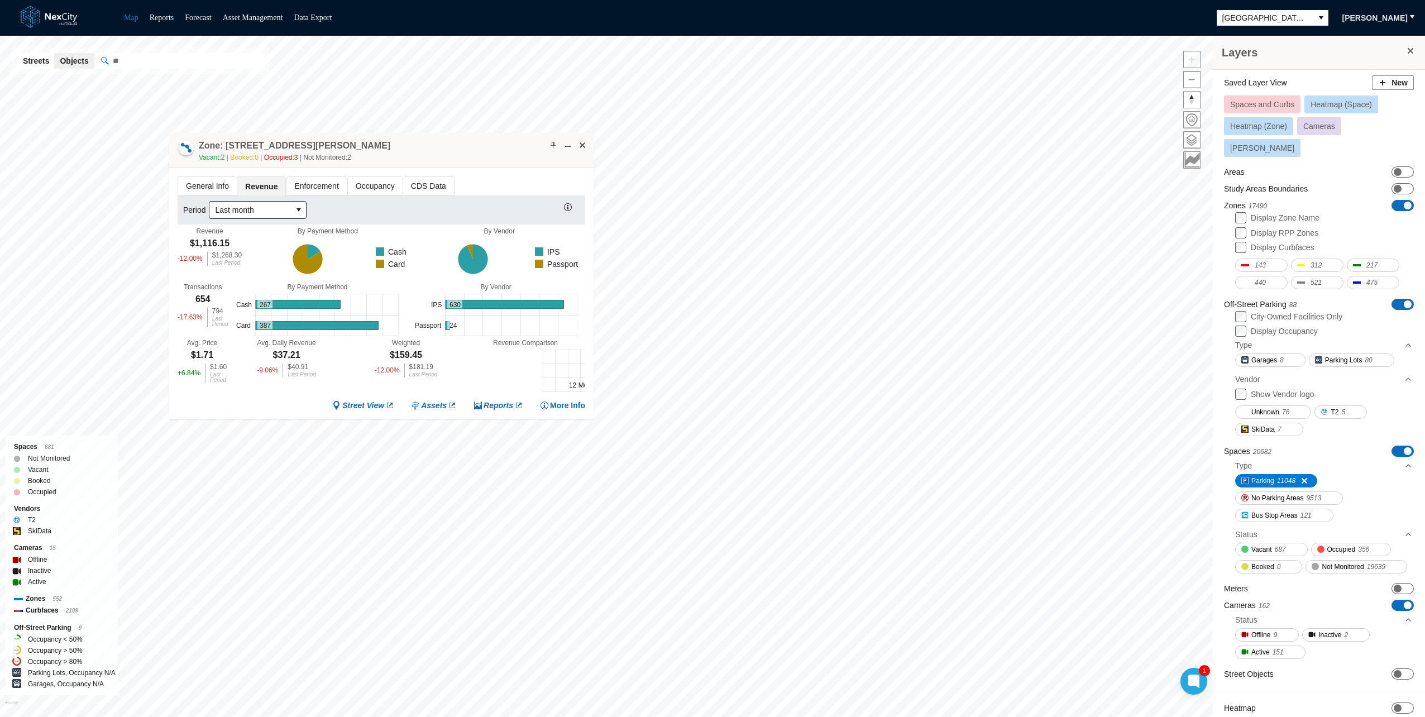
drag, startPoint x: 367, startPoint y: 134, endPoint x: 351, endPoint y: 171, distance: 40.3
click at [351, 168] on div "Zone: [STREET_ADDRESS][PERSON_NAME] NPZ-PZ Vacant: 2 Booked: 0 Occupied: 3 Not …" at bounding box center [381, 150] width 424 height 35
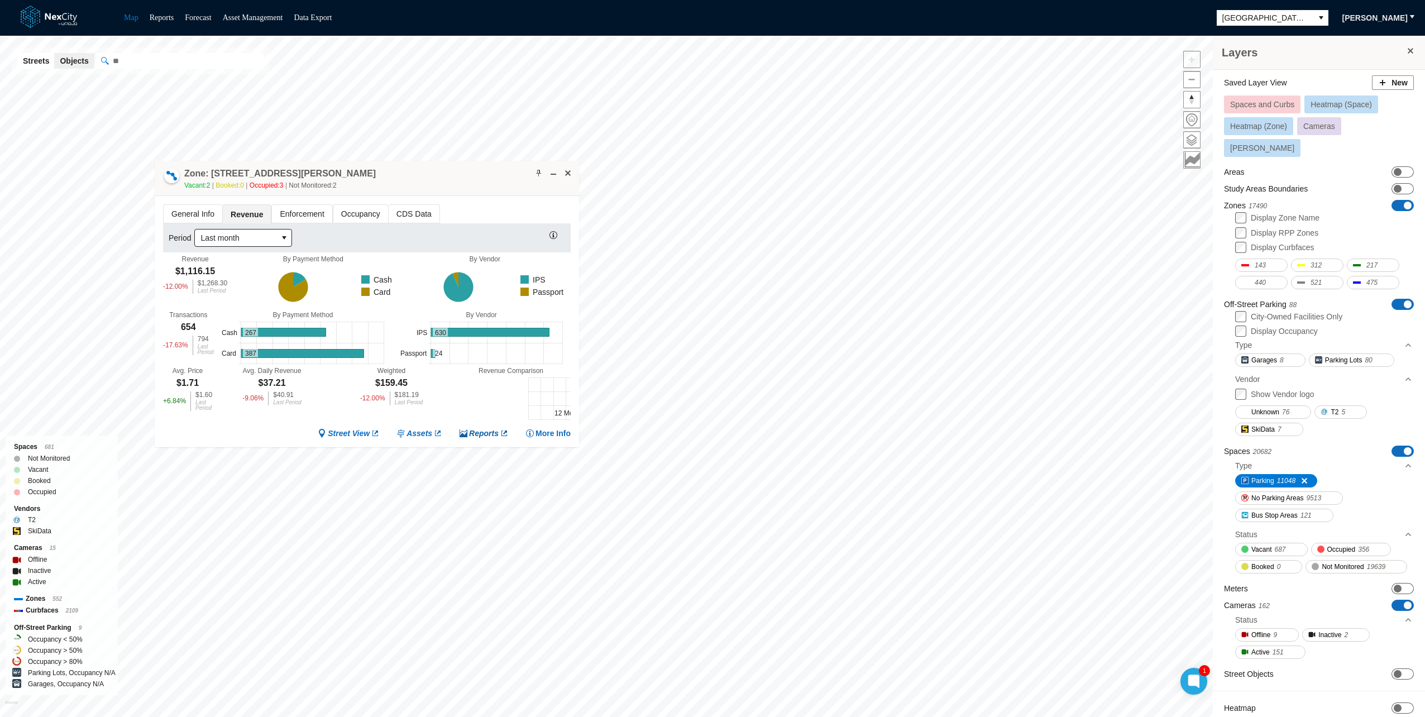
click at [481, 430] on span "Reports" at bounding box center [484, 433] width 30 height 11
click at [160, 16] on link "Reports" at bounding box center [162, 17] width 25 height 8
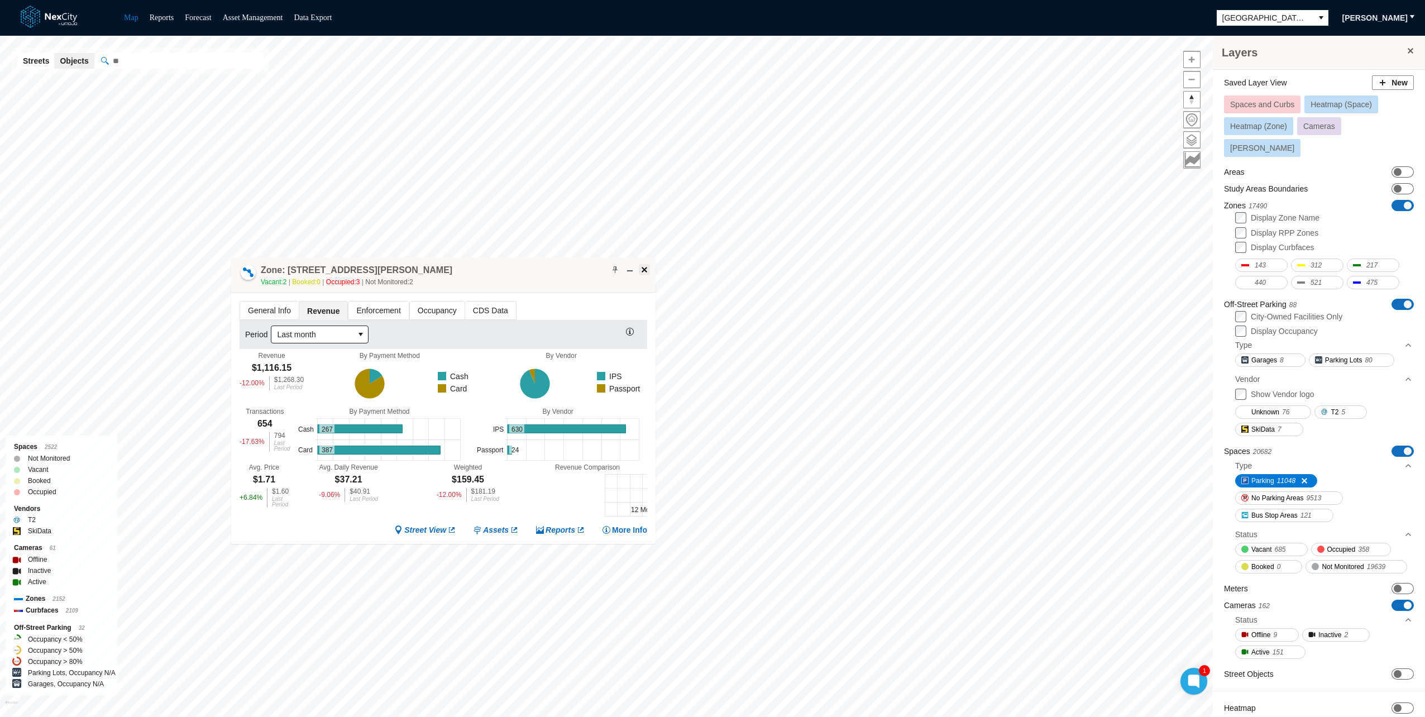
click at [641, 266] on span at bounding box center [644, 269] width 9 height 9
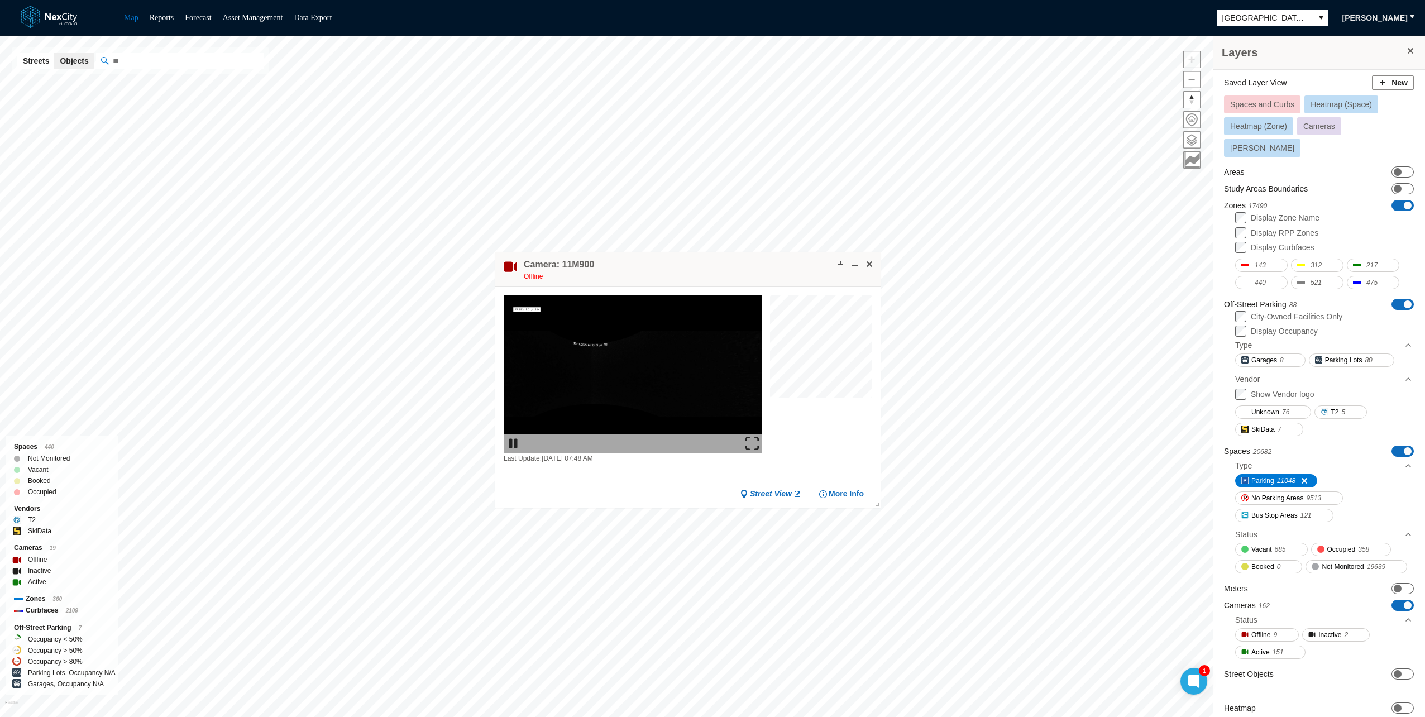
drag, startPoint x: 550, startPoint y: 459, endPoint x: 608, endPoint y: 465, distance: 58.4
click at [608, 465] on div "Last Update: [DATE] 07:48 AM Street View More Info" at bounding box center [687, 379] width 385 height 185
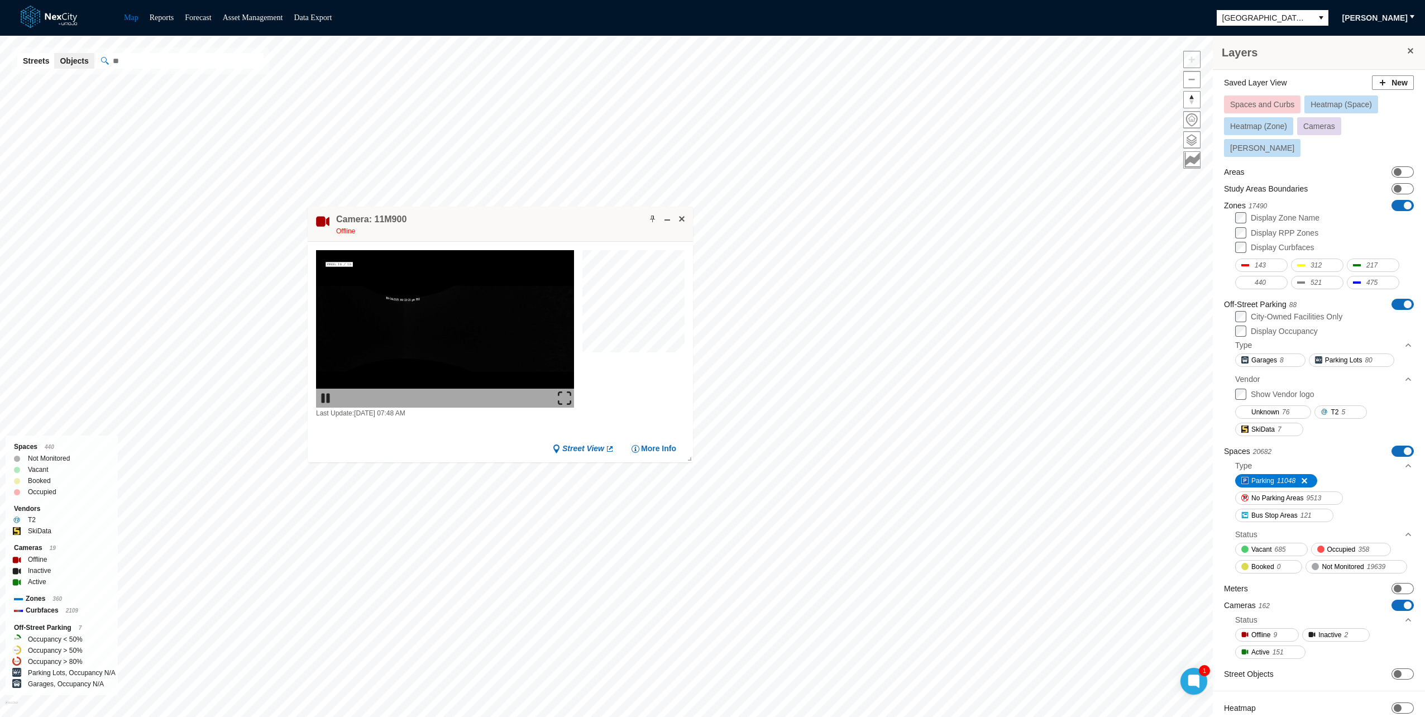
drag, startPoint x: 624, startPoint y: 262, endPoint x: 428, endPoint y: 212, distance: 202.8
click at [428, 212] on div "Camera: 11M900 Offline" at bounding box center [500, 224] width 385 height 35
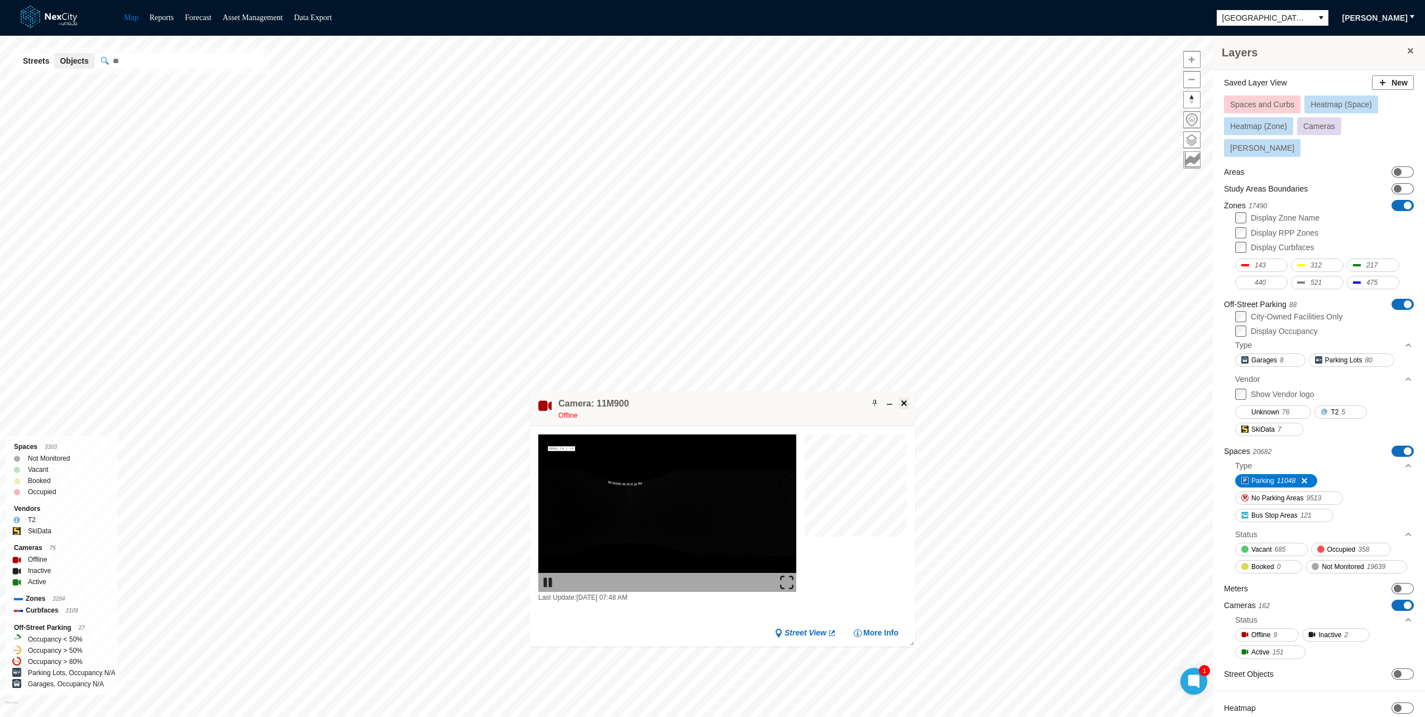
click at [903, 402] on span at bounding box center [904, 403] width 9 height 9
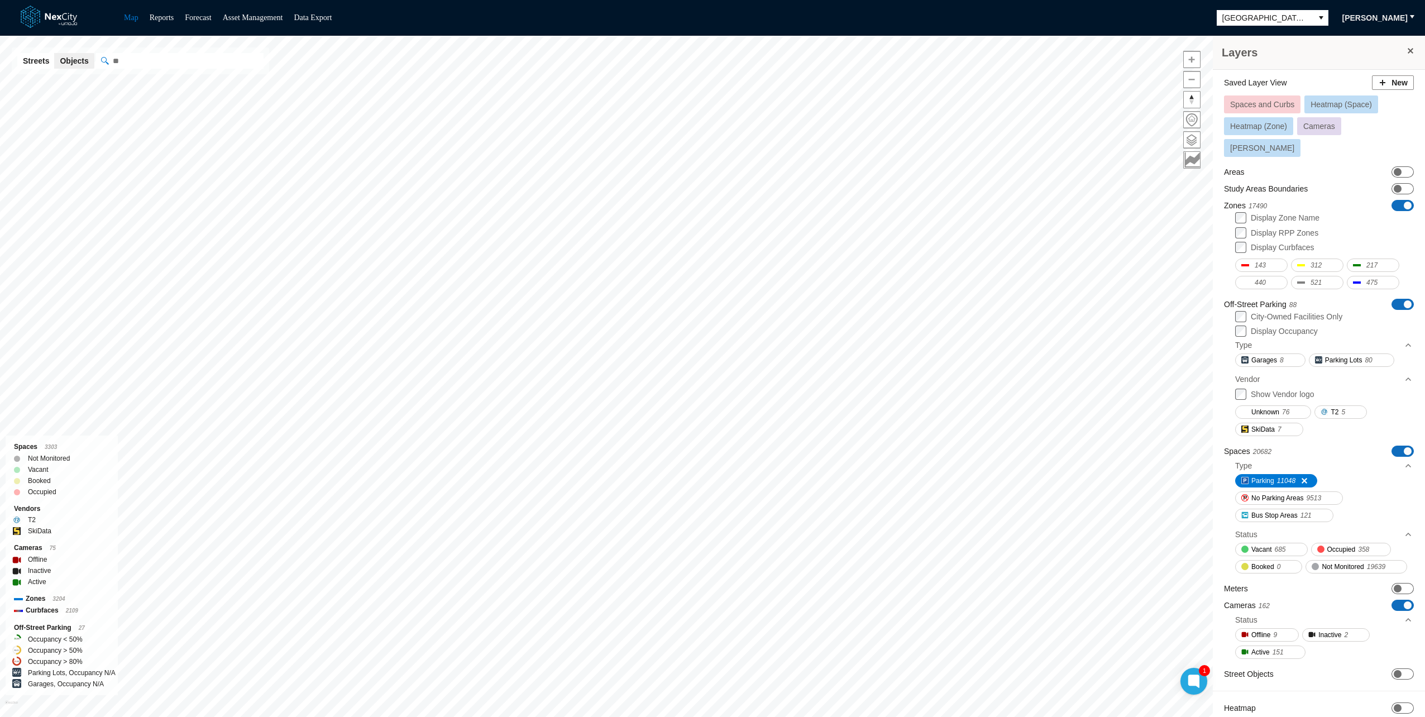
click at [1334, 134] on div "Spaces and Curbs Heatmap (Space) Heatmap (Zone) Cameras [PERSON_NAME]" at bounding box center [1319, 128] width 190 height 65
click at [1318, 127] on span "Cameras" at bounding box center [1320, 126] width 32 height 9
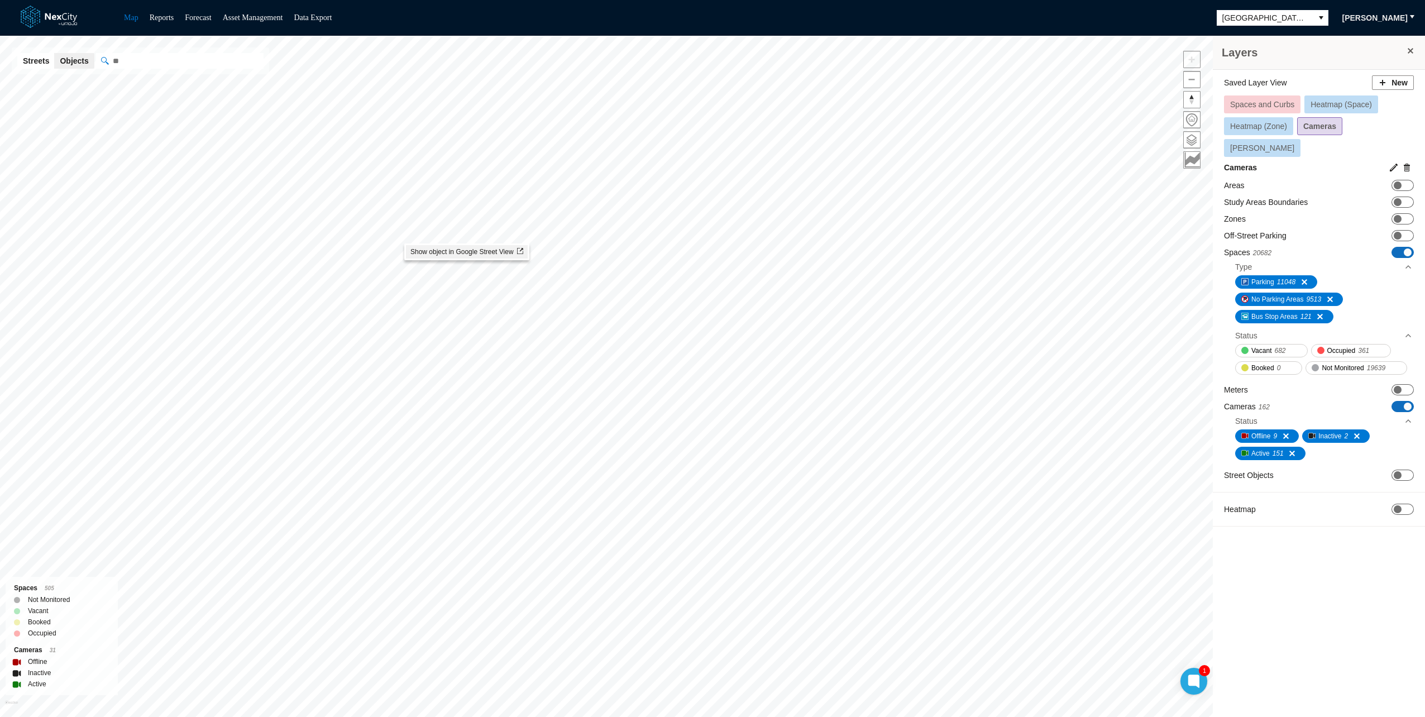
click at [419, 257] on li "Show object in Google Street View" at bounding box center [467, 251] width 122 height 13
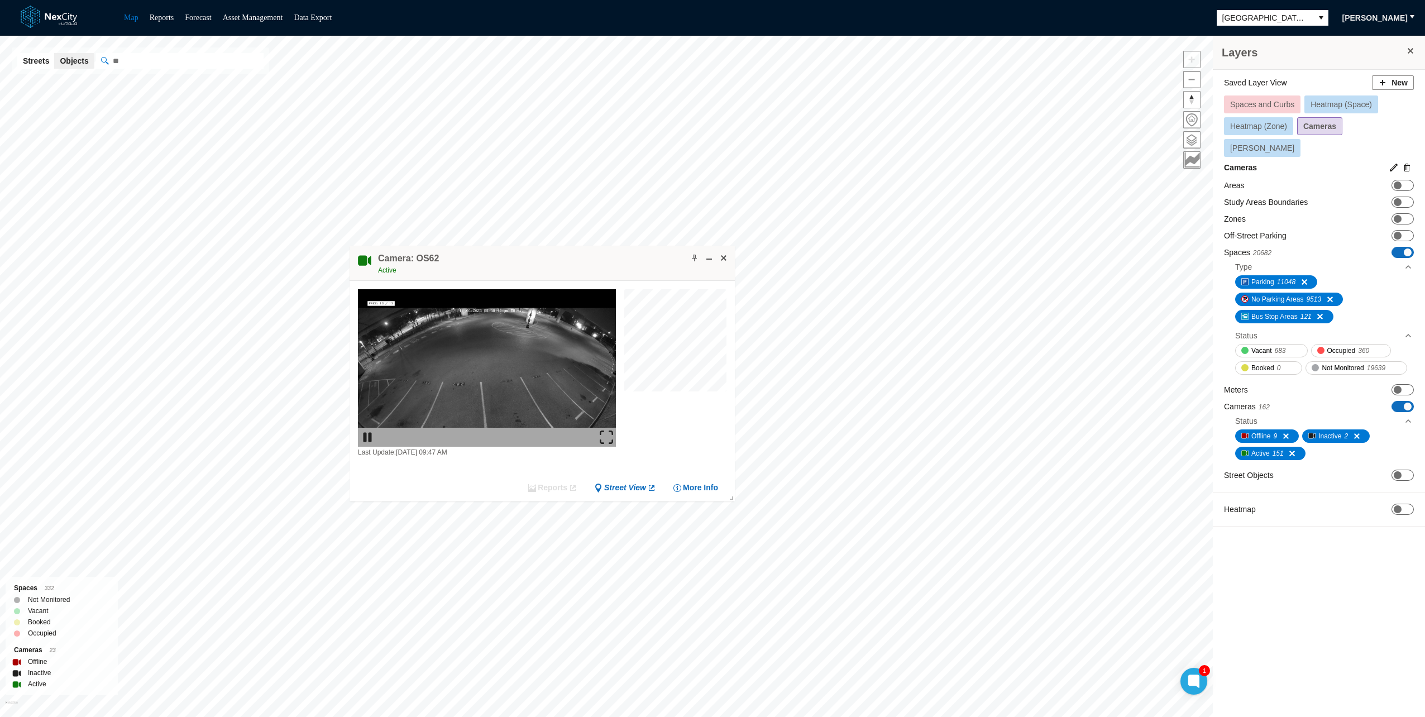
click at [599, 435] on div at bounding box center [487, 437] width 258 height 19
click at [602, 436] on img at bounding box center [606, 437] width 13 height 13
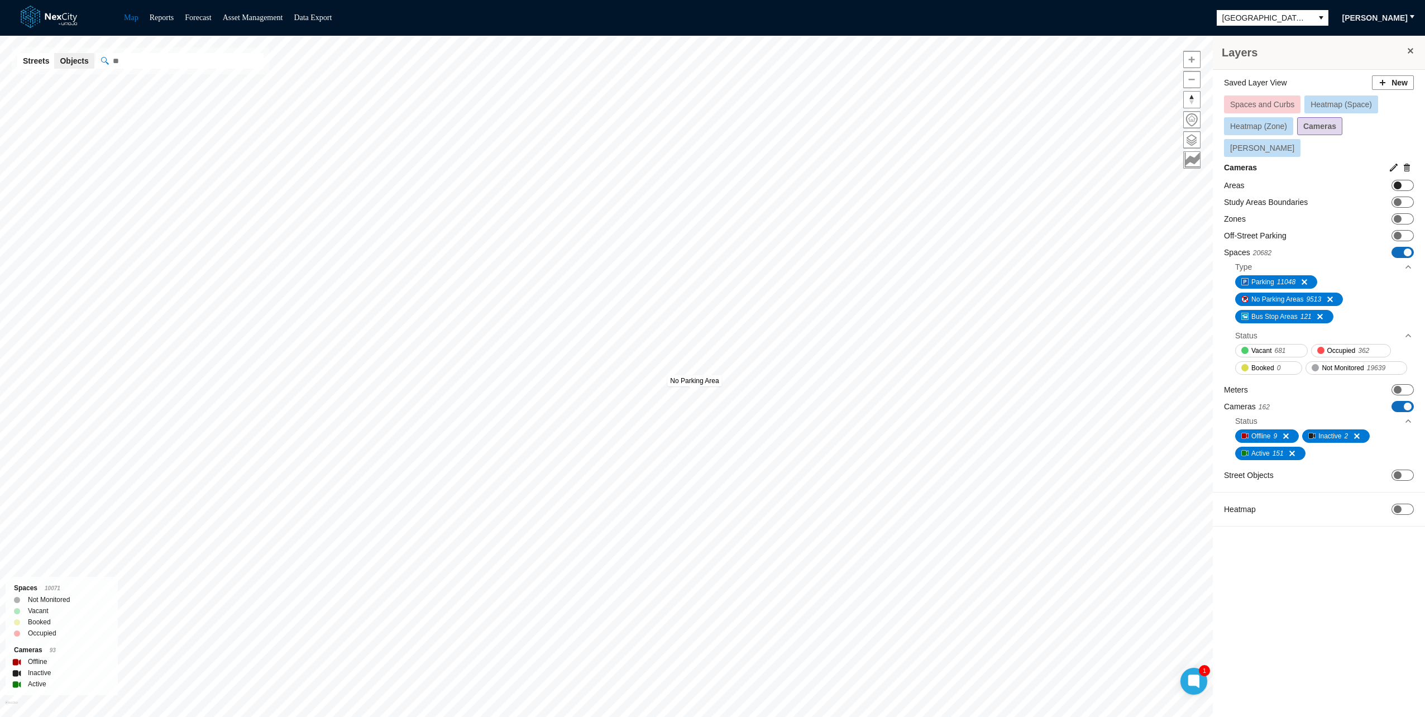
click at [1402, 180] on span "ON OFF" at bounding box center [1403, 185] width 22 height 11
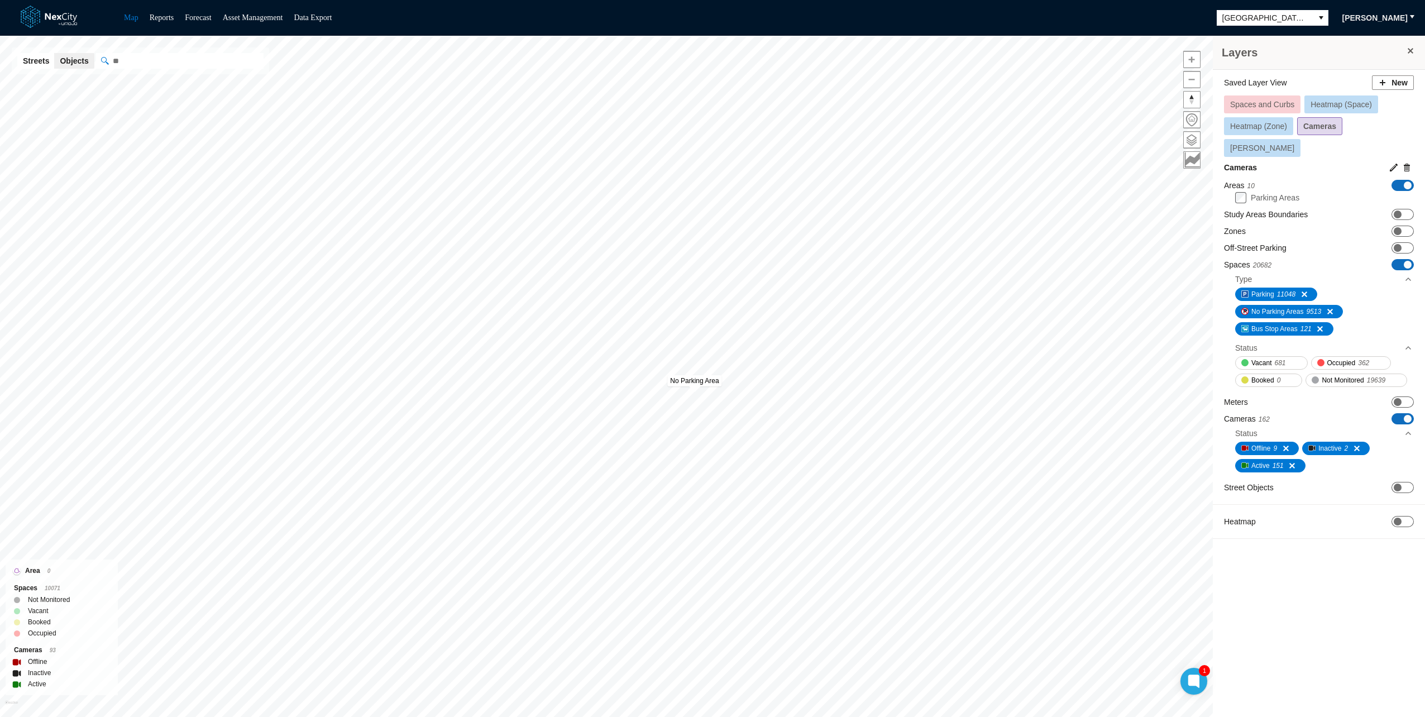
click at [1402, 180] on span "ON OFF" at bounding box center [1403, 185] width 22 height 11
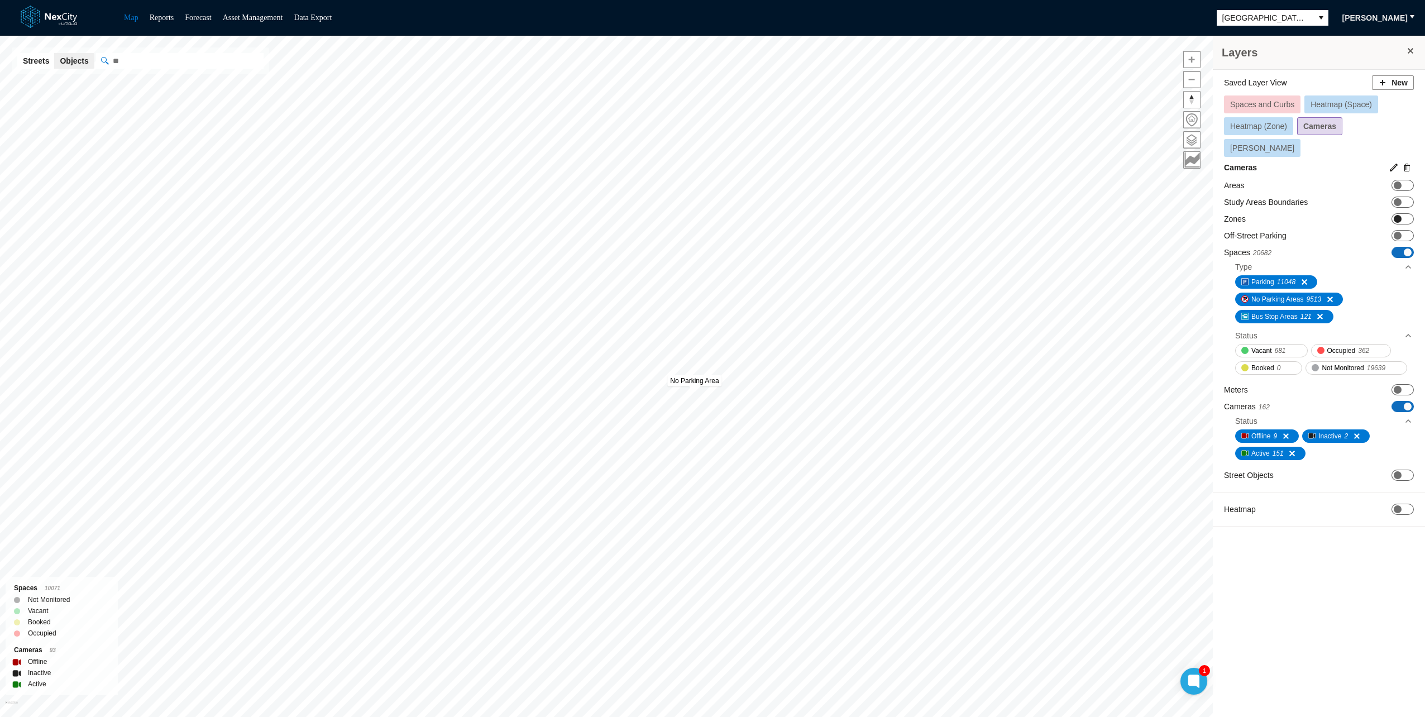
click at [1401, 215] on span at bounding box center [1398, 219] width 8 height 8
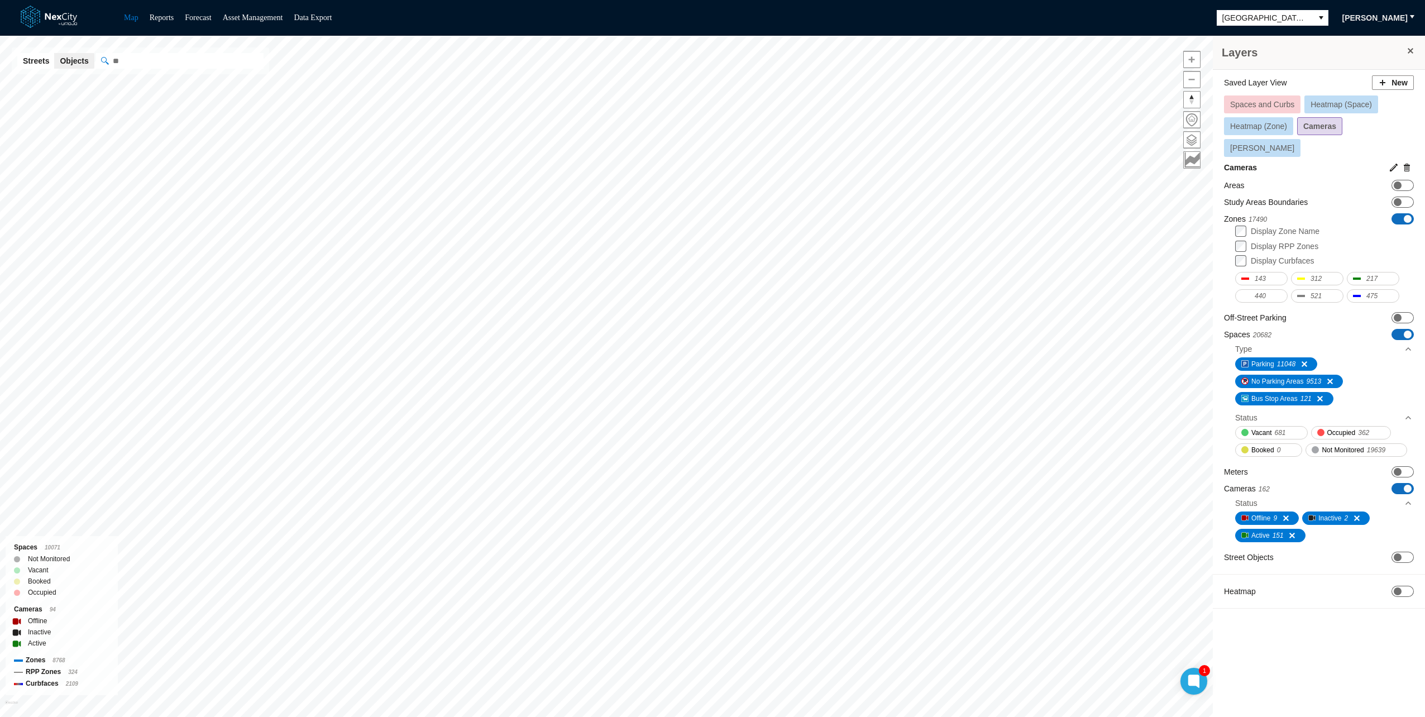
click at [646, 717] on html "Map Reports Forecast Asset Management Data Export [GEOGRAPHIC_DATA][PERSON_NAME…" at bounding box center [712, 358] width 1425 height 717
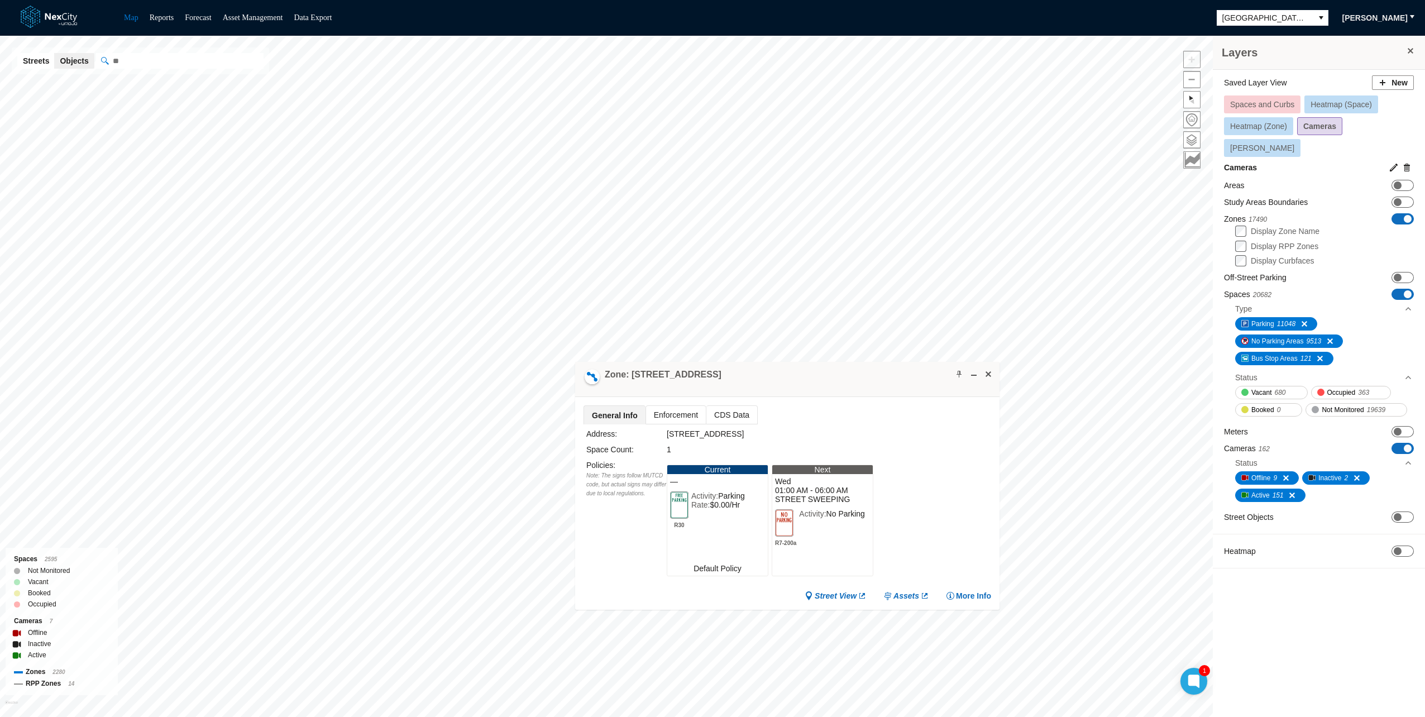
click at [621, 577] on div "Policies : Note: The signs follow MUTCD code, but actual signs may differ due t…" at bounding box center [626, 520] width 80 height 123
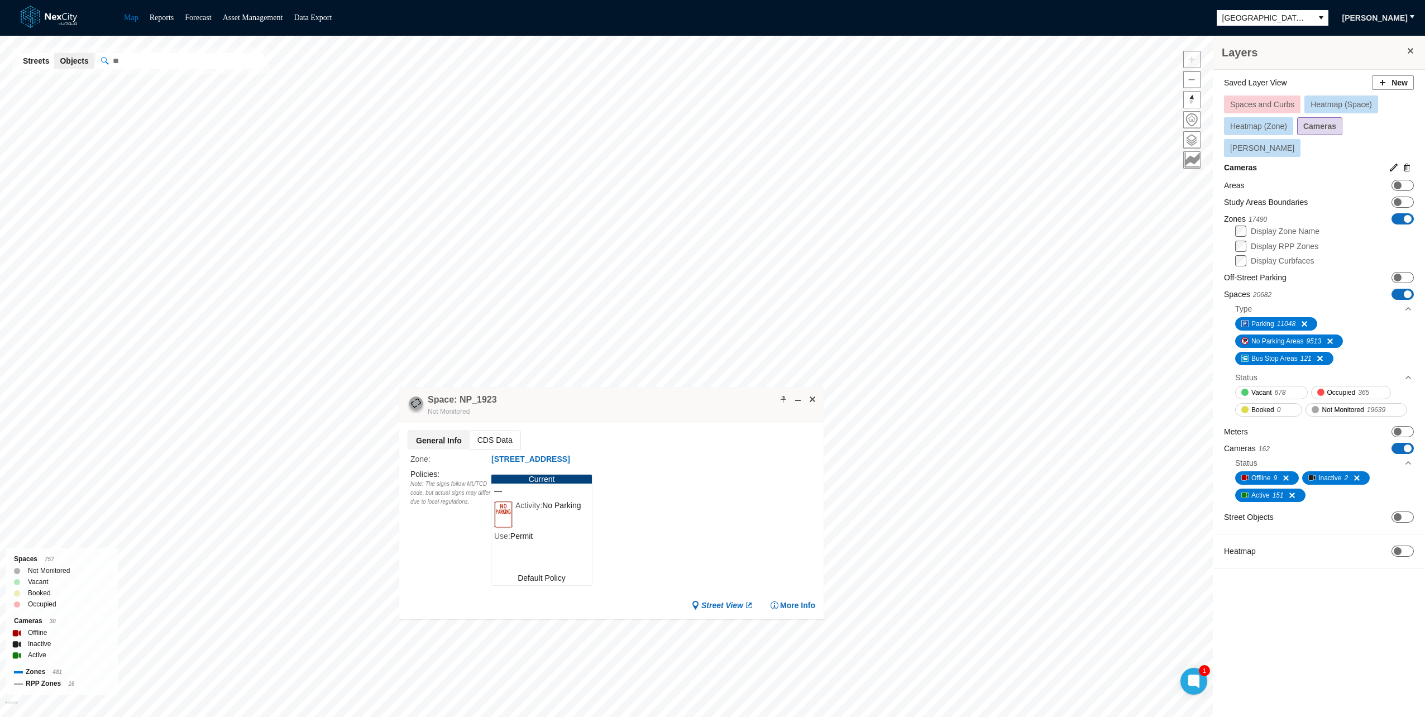
click at [609, 387] on div "Space: NP_1923 Not Monitored" at bounding box center [611, 404] width 424 height 35
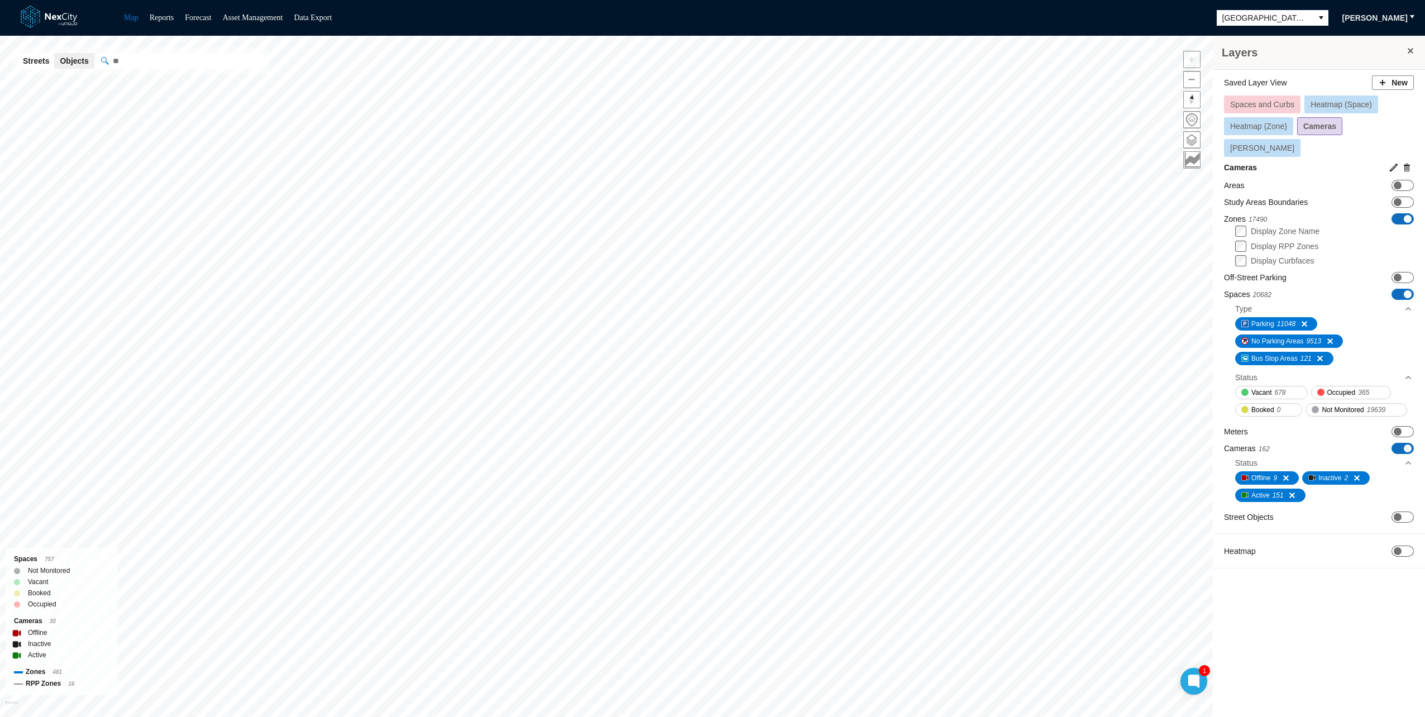
click at [1293, 255] on div "Display Curbfaces" at bounding box center [1324, 261] width 178 height 12
click at [1290, 242] on label "Display RPP Zones" at bounding box center [1285, 246] width 68 height 9
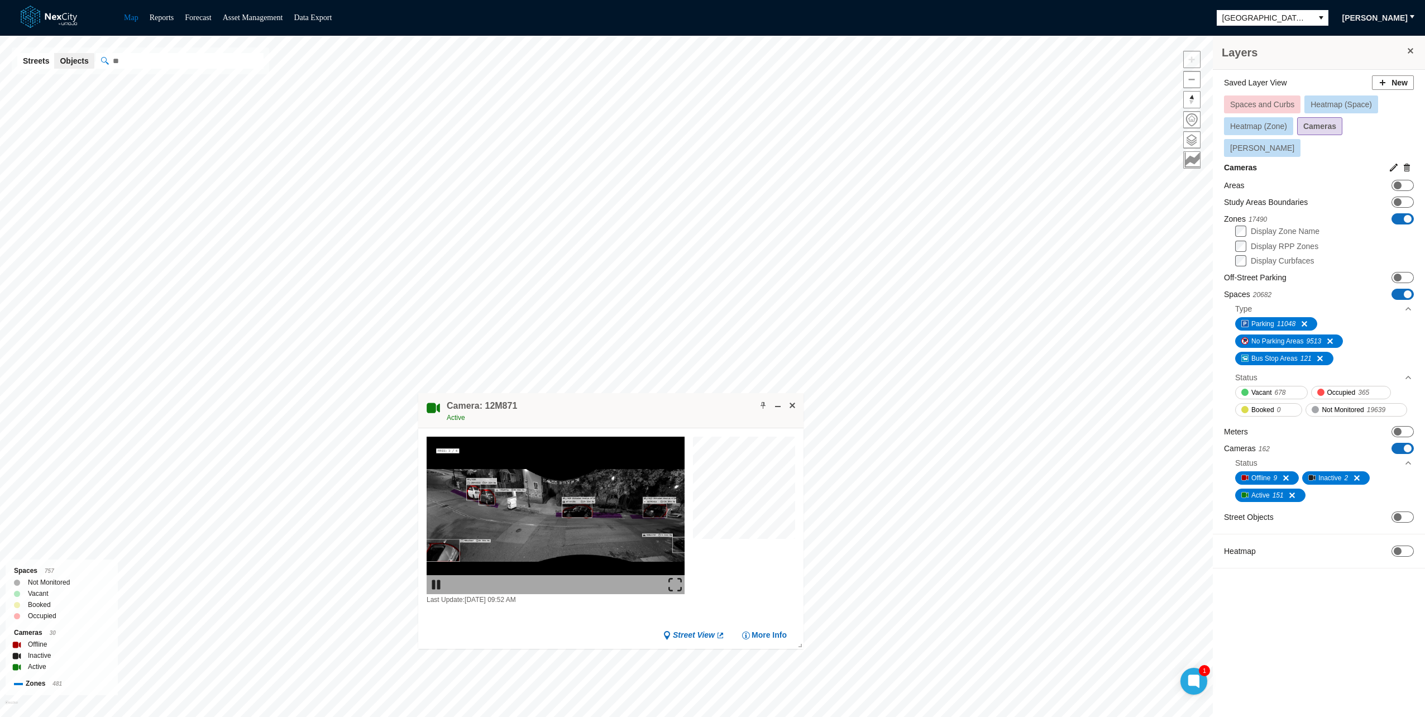
click at [675, 580] on img at bounding box center [675, 584] width 13 height 13
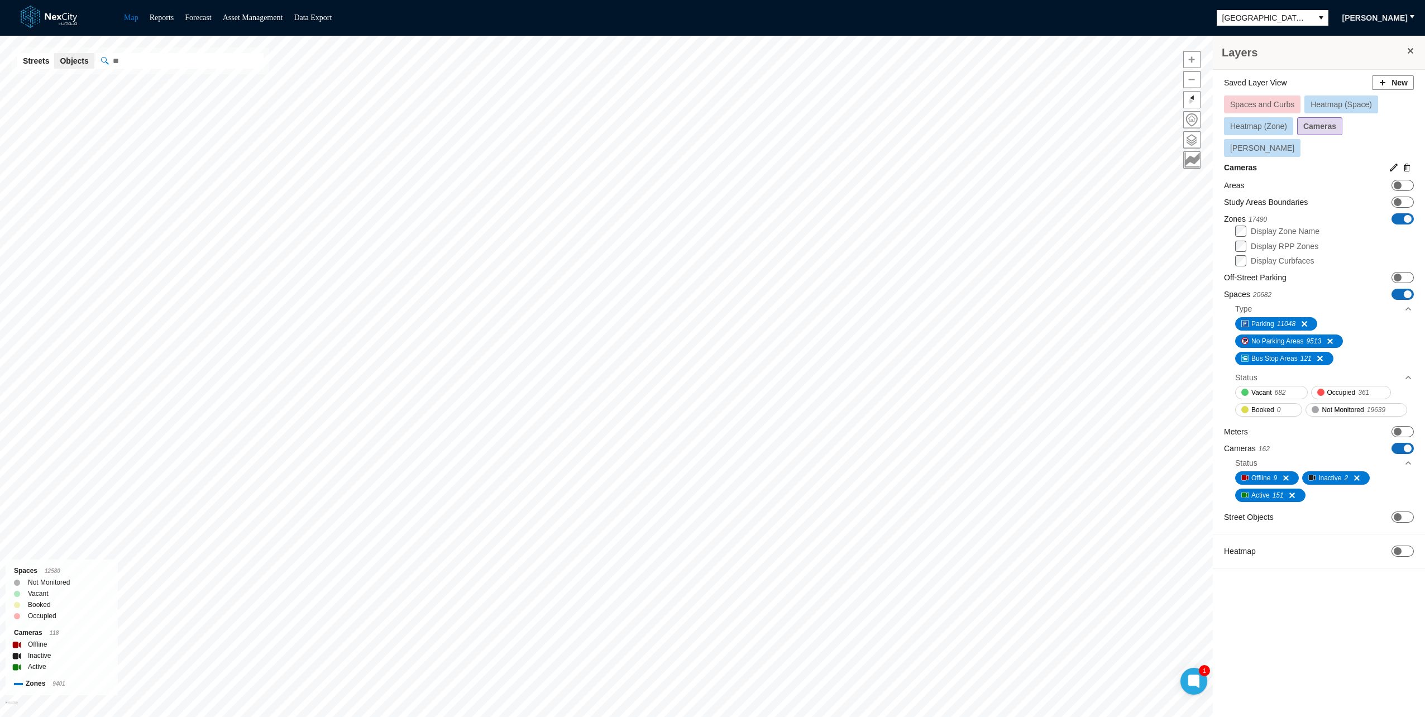
drag, startPoint x: 1241, startPoint y: 593, endPoint x: 1224, endPoint y: 596, distance: 17.1
click at [1241, 593] on div "Layers Saved Layer View New Spaces and Curbs Heatmap (Space) Heatmap (Zone) Cam…" at bounding box center [1319, 380] width 212 height 689
click at [1248, 119] on button "Heatmap (Zone)" at bounding box center [1258, 126] width 69 height 18
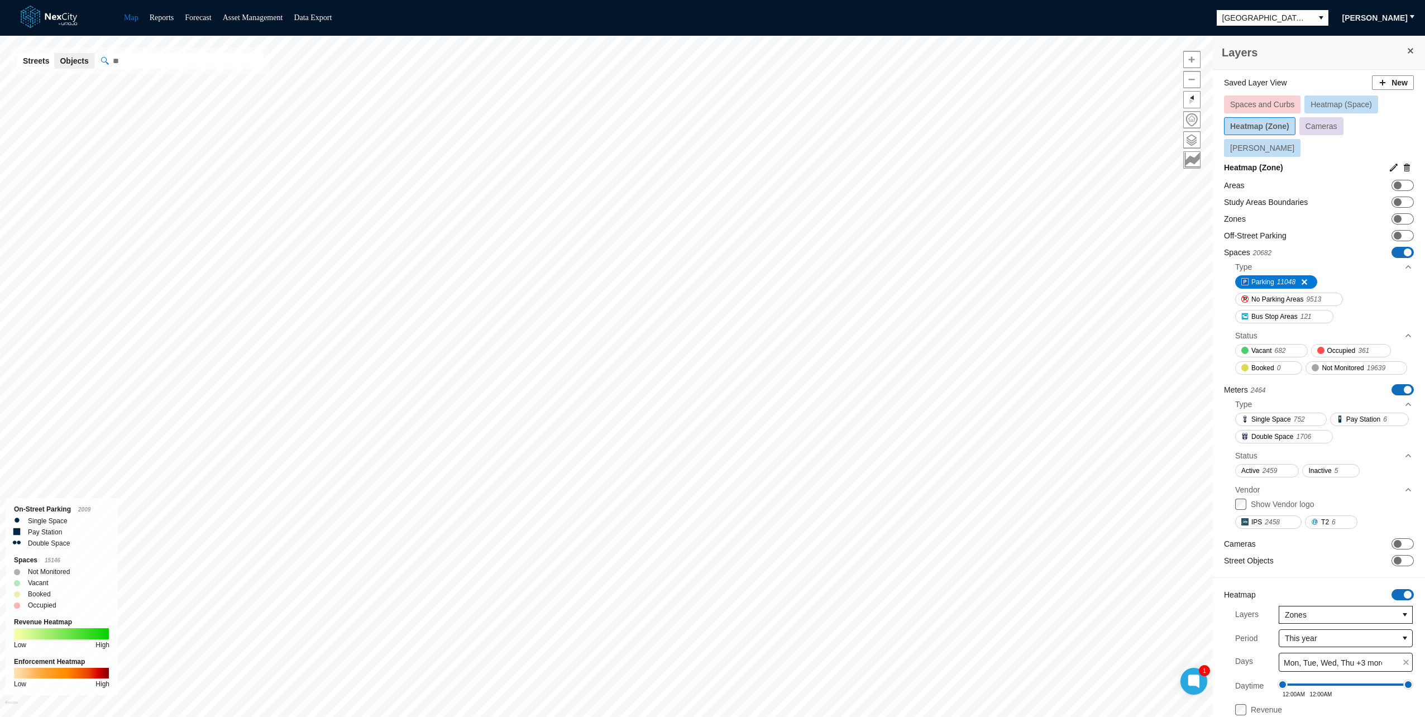
click at [1325, 93] on div "Saved Layer View New Spaces and Curbs Heatmap (Space) Heatmap (Zone) Cameras [P…" at bounding box center [1319, 124] width 190 height 99
click at [1321, 102] on span "Heatmap (Space)" at bounding box center [1341, 104] width 61 height 9
click at [1394, 548] on span at bounding box center [1398, 544] width 8 height 8
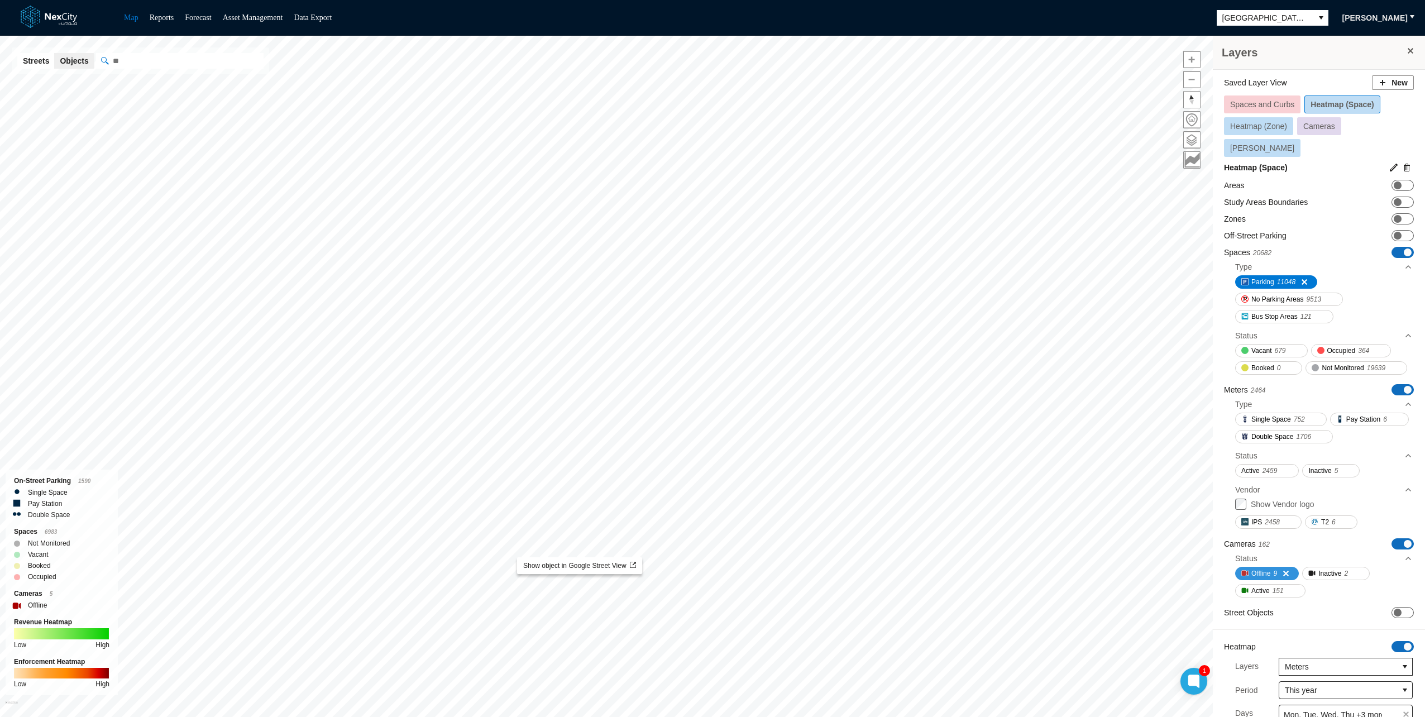
click at [1266, 577] on span "Offline" at bounding box center [1261, 573] width 19 height 11
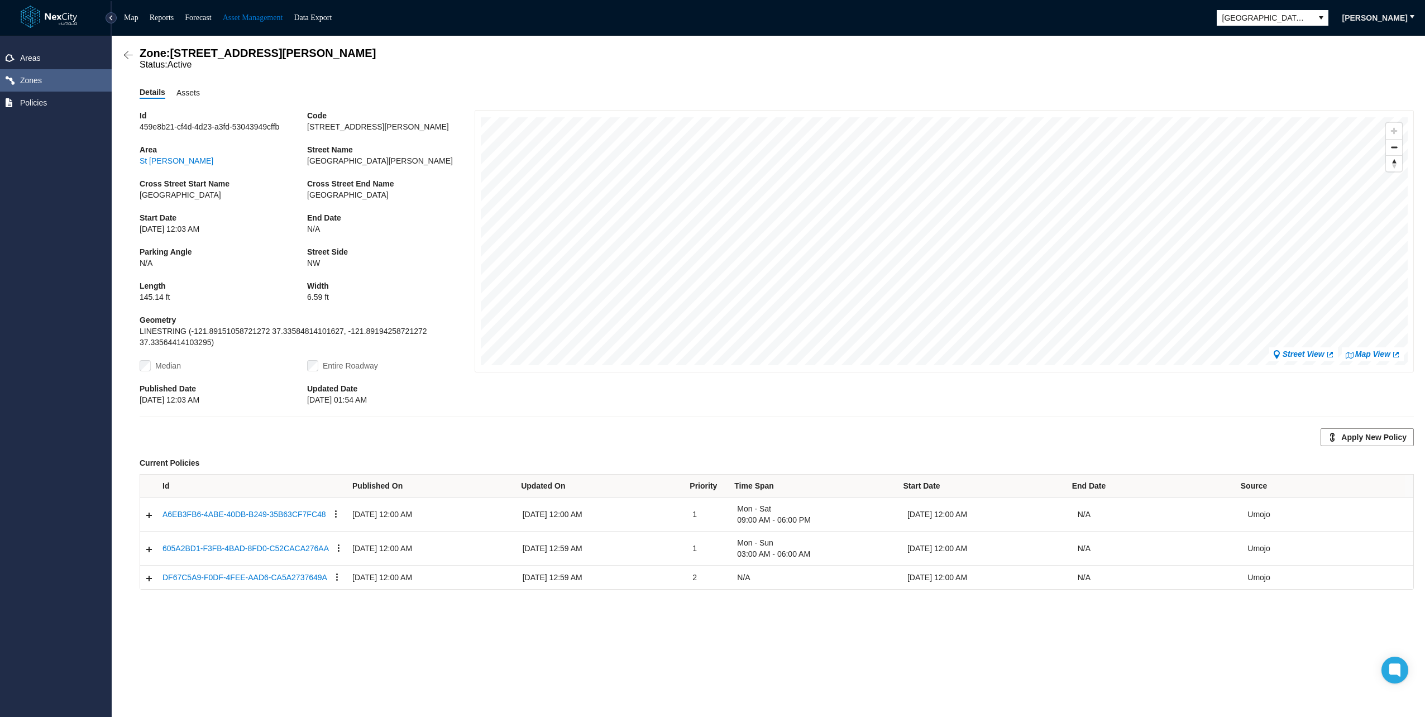
click at [183, 99] on span "Assets" at bounding box center [187, 93] width 23 height 12
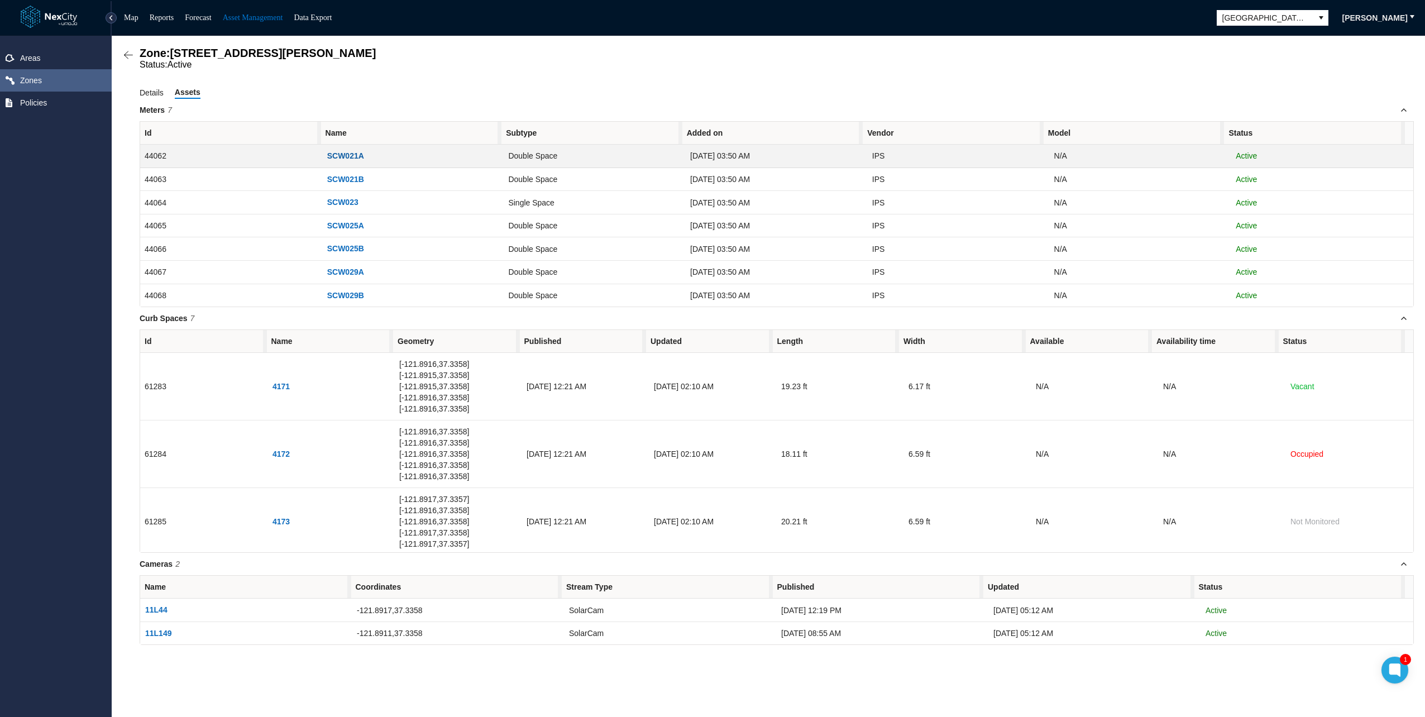
click at [342, 155] on span "SCW021A" at bounding box center [345, 156] width 37 height 11
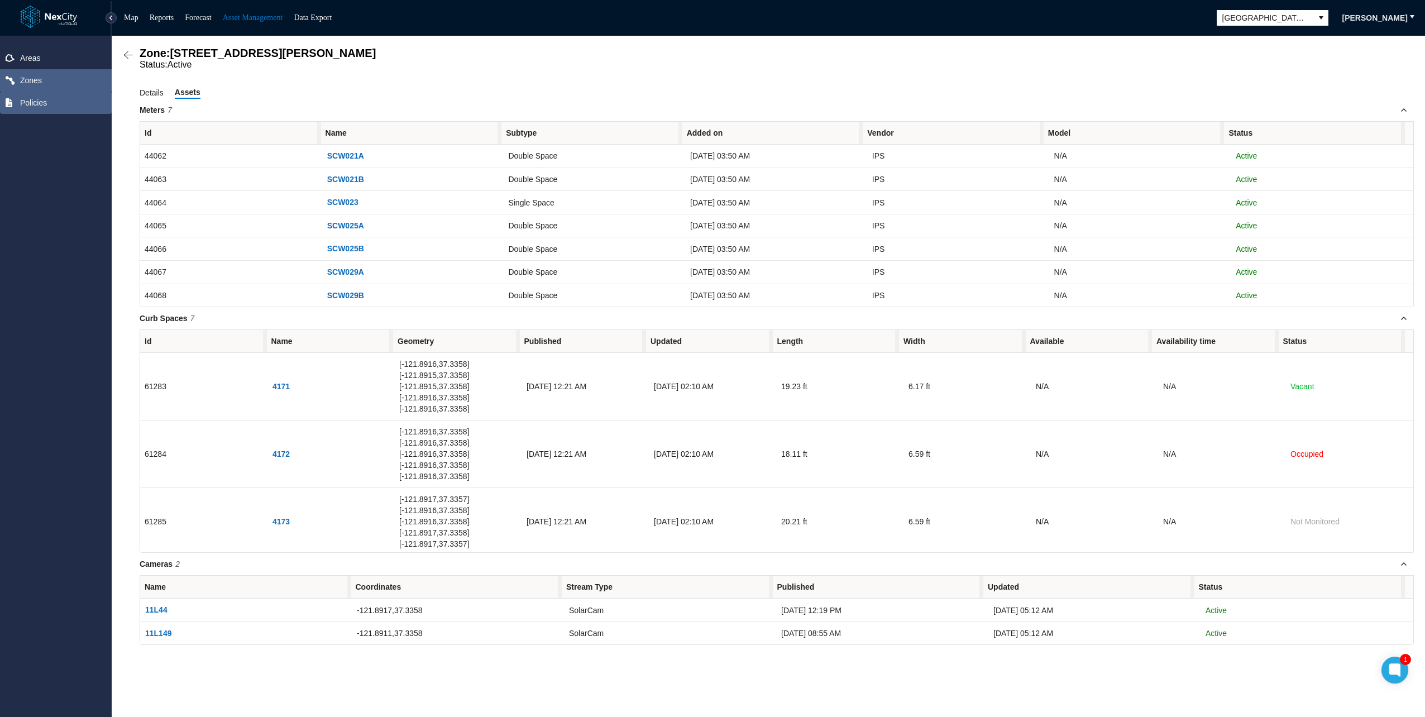
click at [56, 99] on span "Policies" at bounding box center [56, 103] width 112 height 22
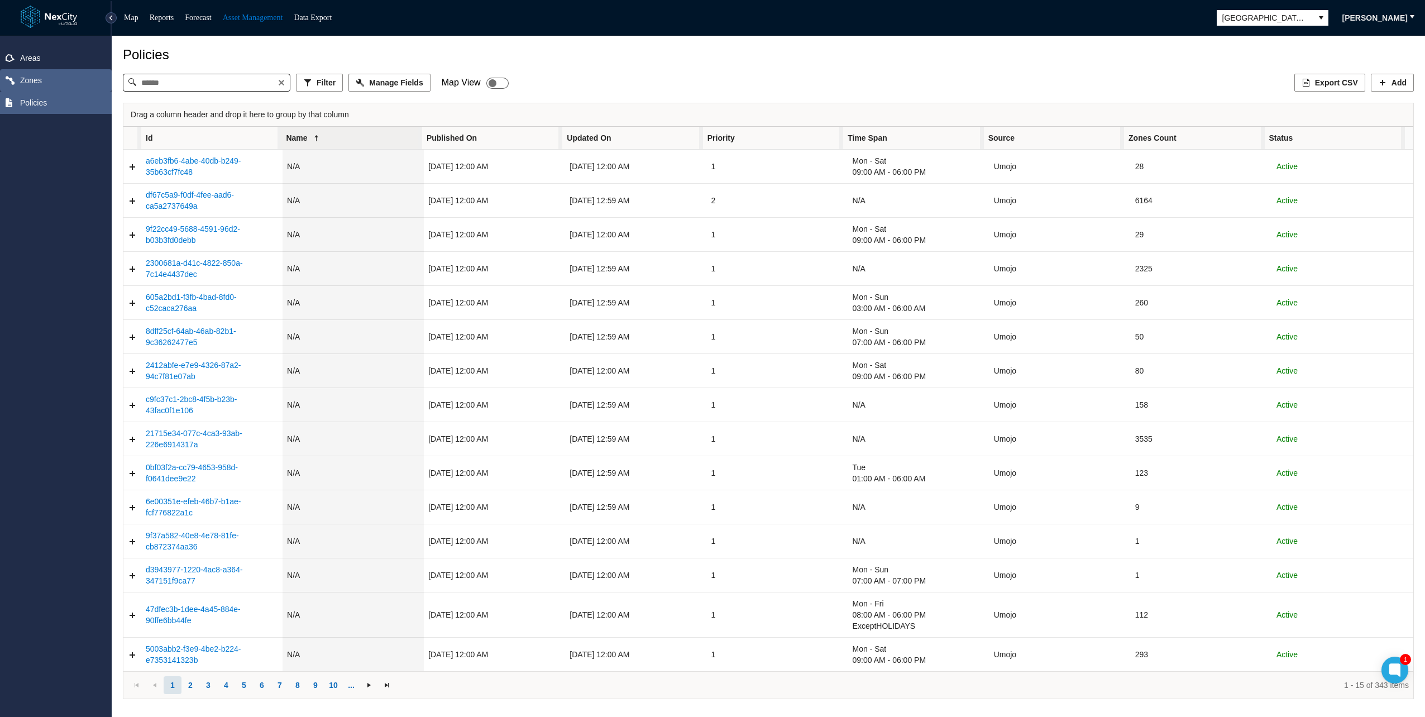
click at [41, 82] on span "Zones" at bounding box center [56, 80] width 112 height 22
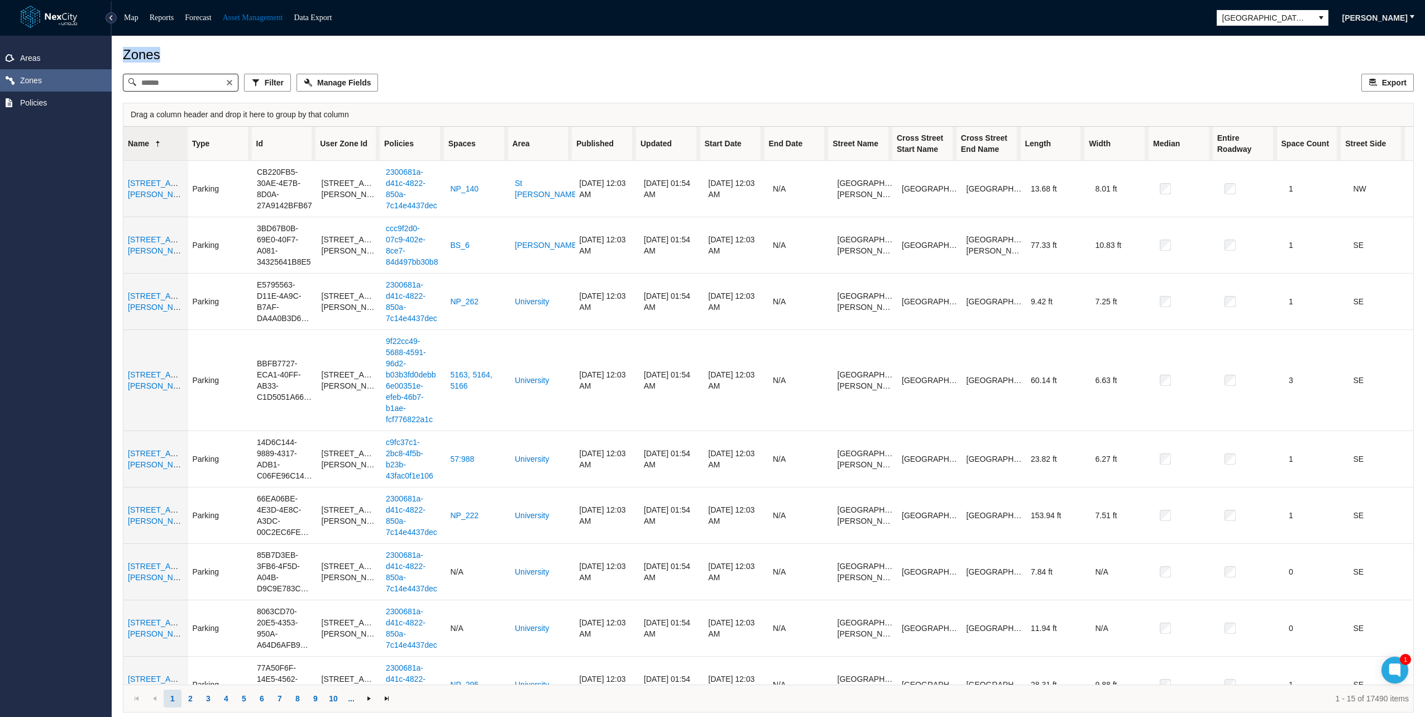
drag, startPoint x: 113, startPoint y: 55, endPoint x: 192, endPoint y: 52, distance: 78.8
click at [192, 52] on div "Zones Filter Manage Fields Export Drag a column header and drop it here to grou…" at bounding box center [769, 376] width 1314 height 681
click at [192, 52] on div "Zones" at bounding box center [768, 55] width 1291 height 16
click at [86, 179] on div "Areas Zones Policies" at bounding box center [56, 376] width 112 height 681
click at [470, 50] on div "Zones" at bounding box center [768, 55] width 1291 height 16
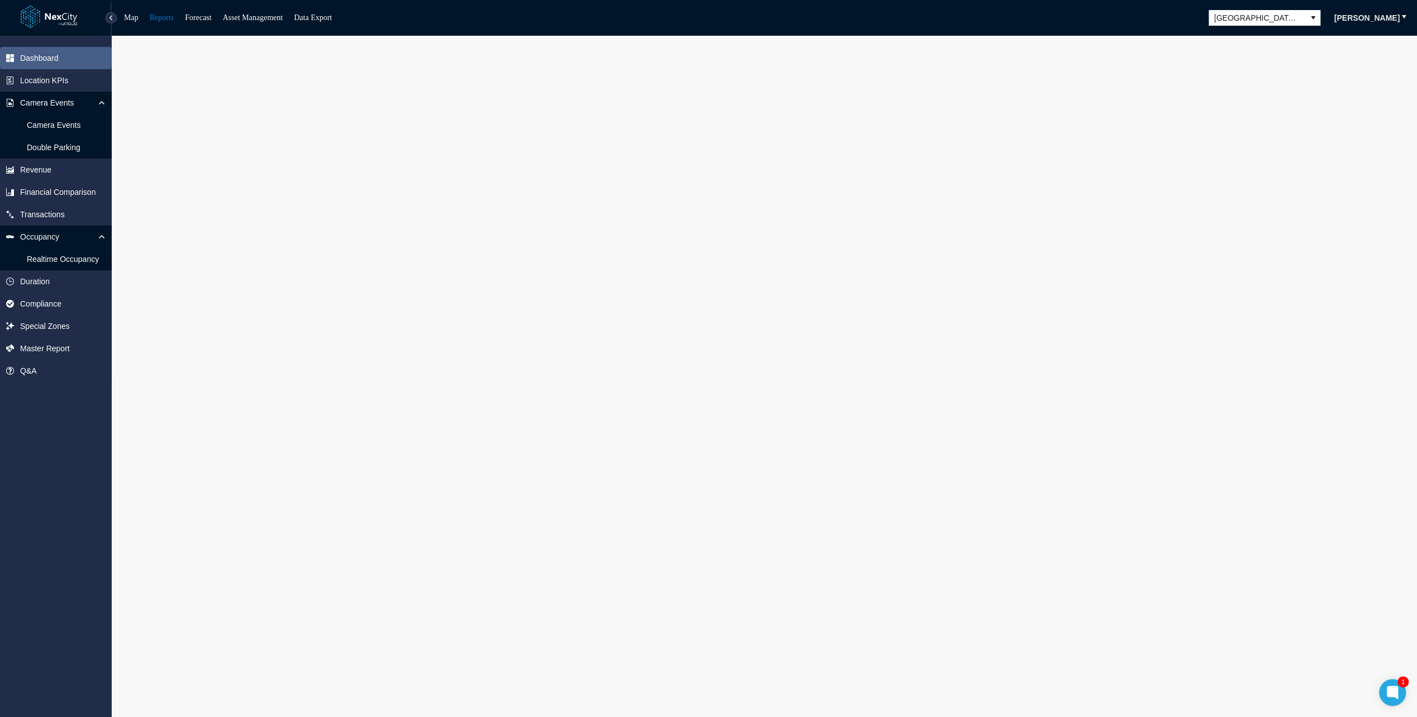
drag, startPoint x: 44, startPoint y: 147, endPoint x: 47, endPoint y: 471, distance: 324.5
click at [46, 469] on div "Dashboard Location KPIs Camera Events Camera Events Double Parking Revenue Fina…" at bounding box center [56, 376] width 112 height 681
click at [61, 409] on div "Dashboard Location KPIs Camera Events Camera Events Double Parking Revenue Fina…" at bounding box center [56, 376] width 112 height 681
click at [66, 147] on span "Double Parking" at bounding box center [54, 147] width 54 height 11
drag, startPoint x: 94, startPoint y: 511, endPoint x: 97, endPoint y: 480, distance: 30.9
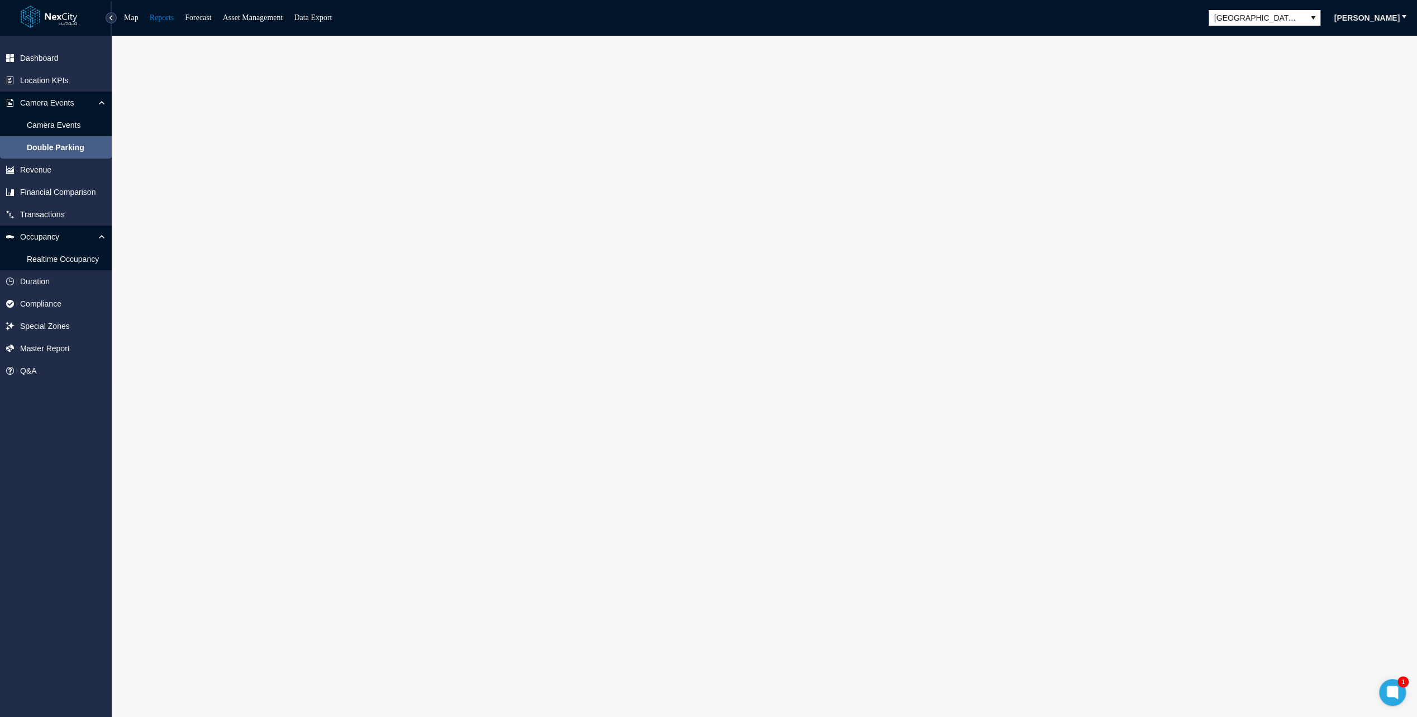
click at [103, 478] on div "Dashboard Location KPIs Camera Events Camera Events Double Parking Revenue Fina…" at bounding box center [56, 376] width 112 height 681
click at [42, 448] on div "Dashboard Location KPIs Camera Events Camera Events Double Parking Revenue Fina…" at bounding box center [56, 376] width 112 height 681
click at [98, 233] on icon at bounding box center [101, 236] width 9 height 9
click at [102, 377] on div "Dashboard Location KPIs Camera Events Camera Events Double Parking Revenue Fina…" at bounding box center [56, 376] width 112 height 681
click at [83, 443] on div "Dashboard Location KPIs Camera Events Camera Events Double Parking Revenue Fina…" at bounding box center [56, 376] width 112 height 681
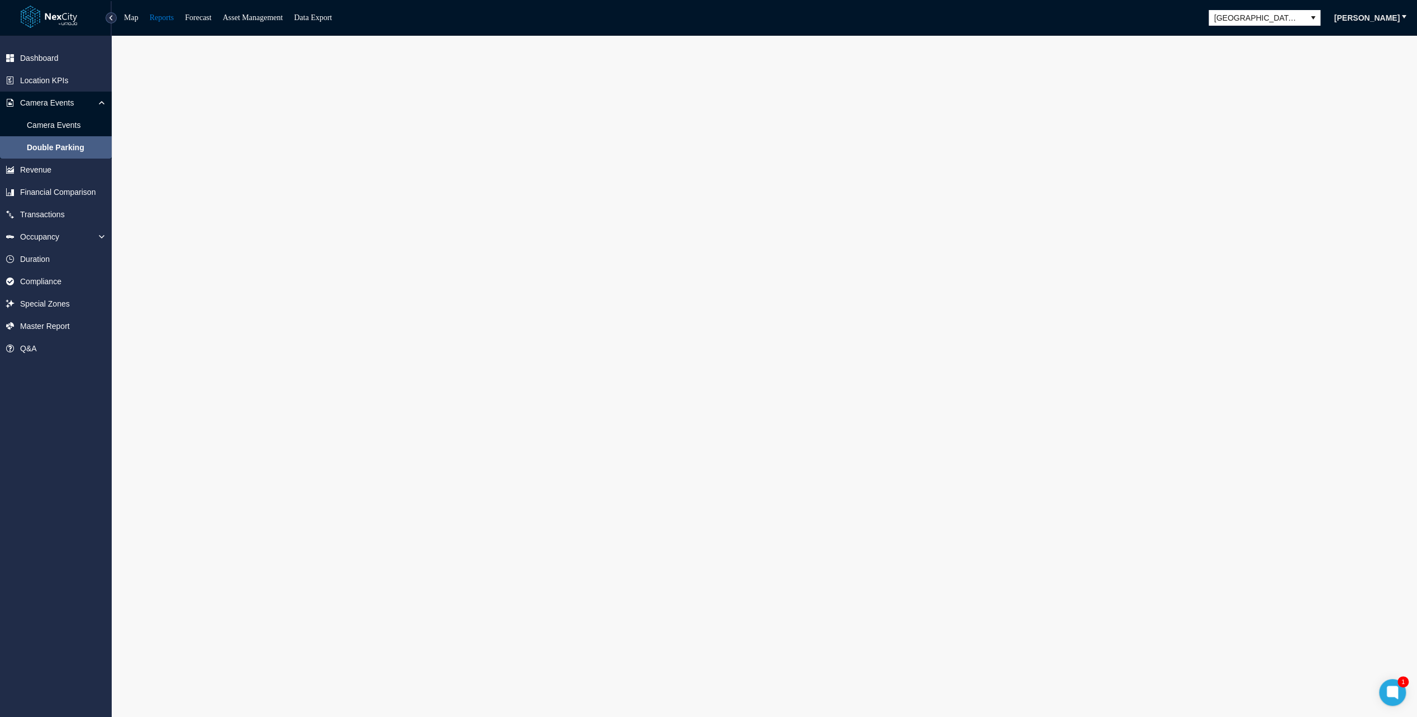
click at [38, 469] on div "Dashboard Location KPIs Camera Events Camera Events Double Parking Revenue Fina…" at bounding box center [56, 376] width 112 height 681
click at [46, 418] on div "Dashboard Location KPIs Camera Events Camera Events Double Parking Revenue Fina…" at bounding box center [56, 376] width 112 height 681
drag, startPoint x: 70, startPoint y: 469, endPoint x: 61, endPoint y: 447, distance: 23.5
click at [70, 469] on div "Dashboard Location KPIs Camera Events Camera Events Double Parking Revenue Fina…" at bounding box center [56, 376] width 112 height 681
